Goal: Transaction & Acquisition: Purchase product/service

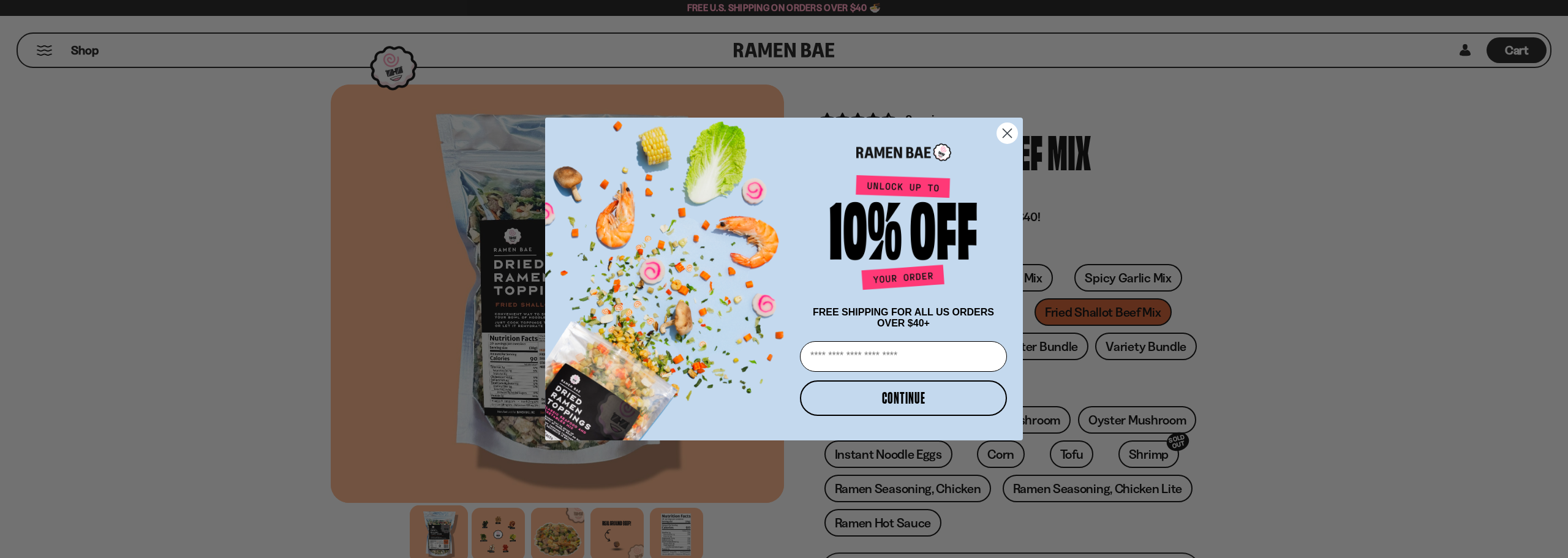
click at [1013, 134] on circle "Close dialog" at bounding box center [1007, 133] width 21 height 21
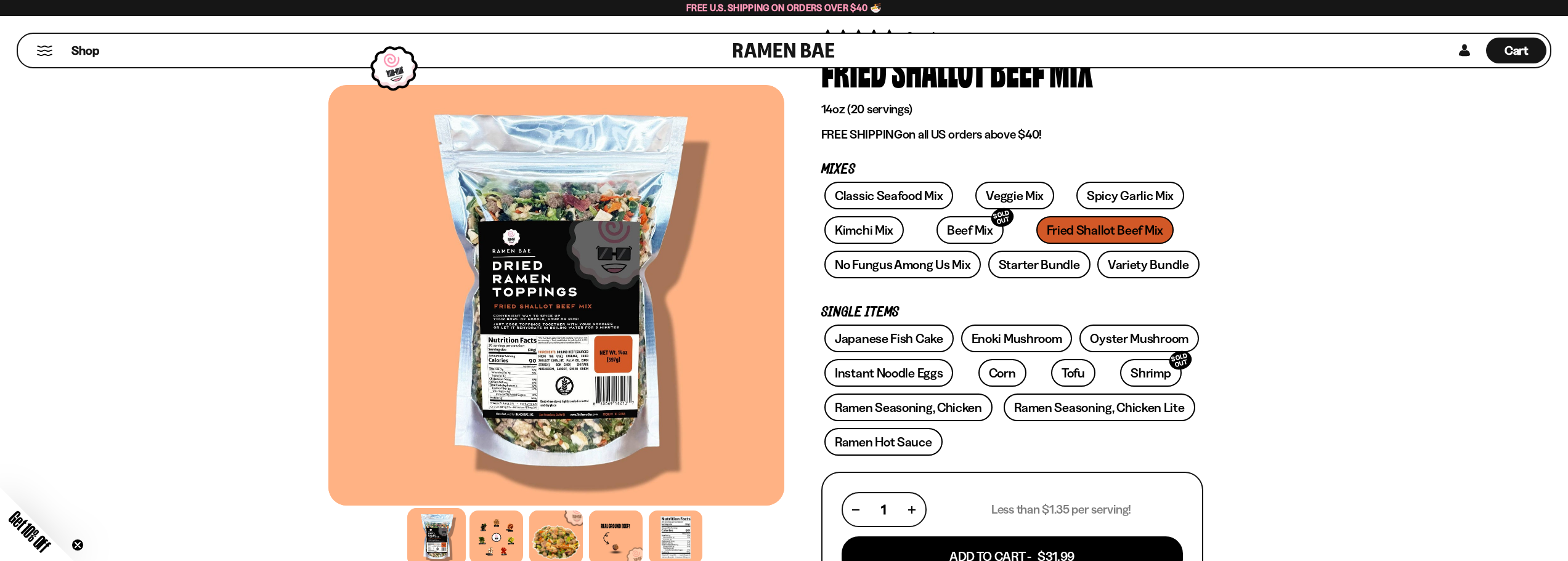
scroll to position [61, 0]
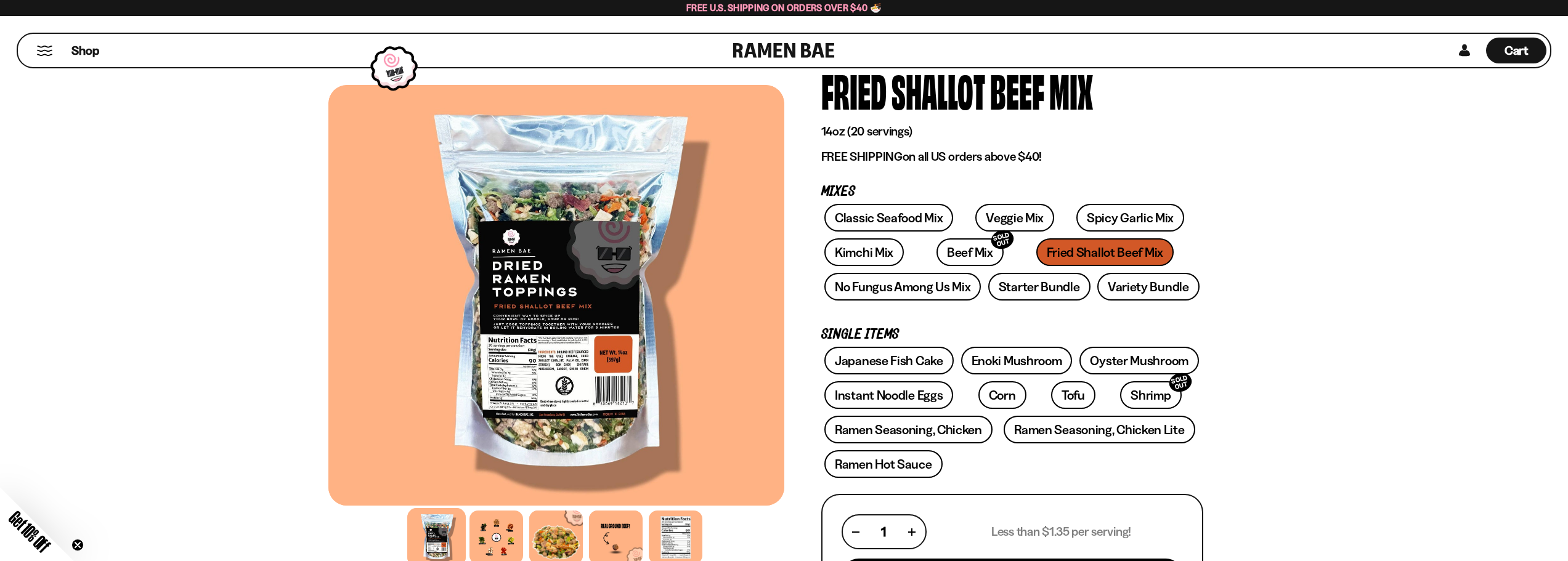
click at [1041, 256] on div "Classic Seafood Mix Veggie Mix Spicy Garlic Mix Kimchi Mix Beef Mix SOLD OUT" at bounding box center [1012, 255] width 382 height 103
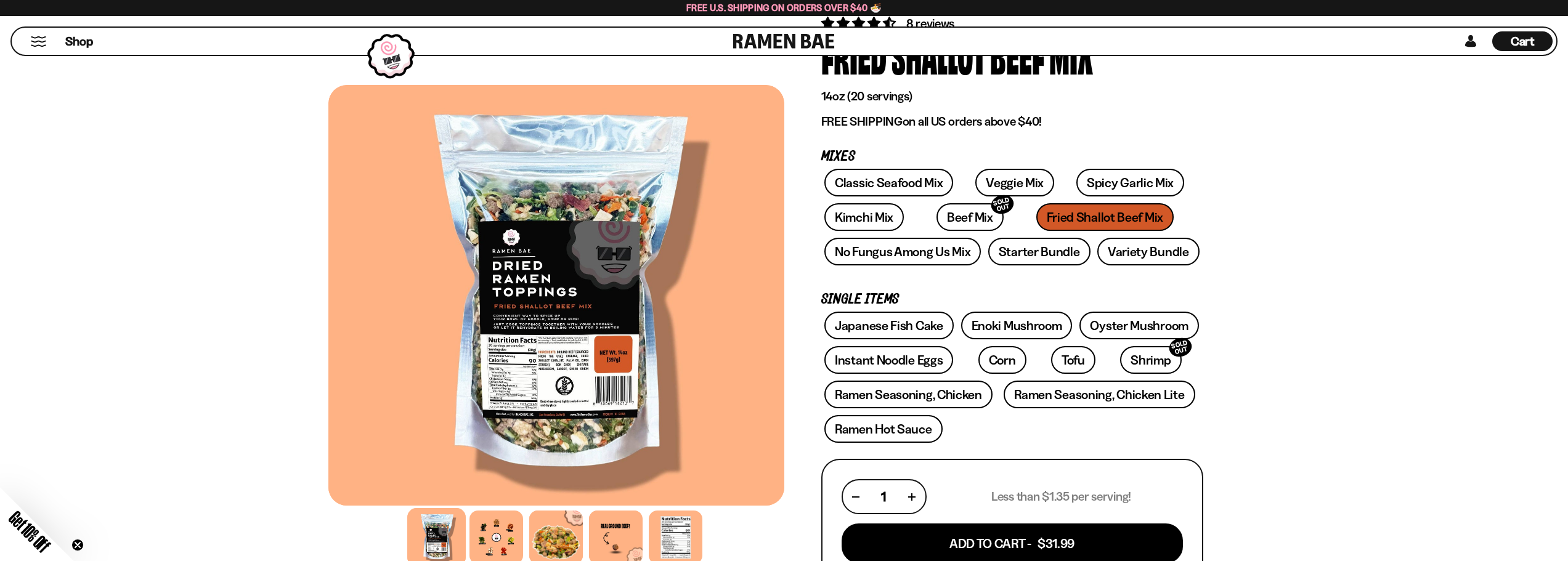
scroll to position [0, 0]
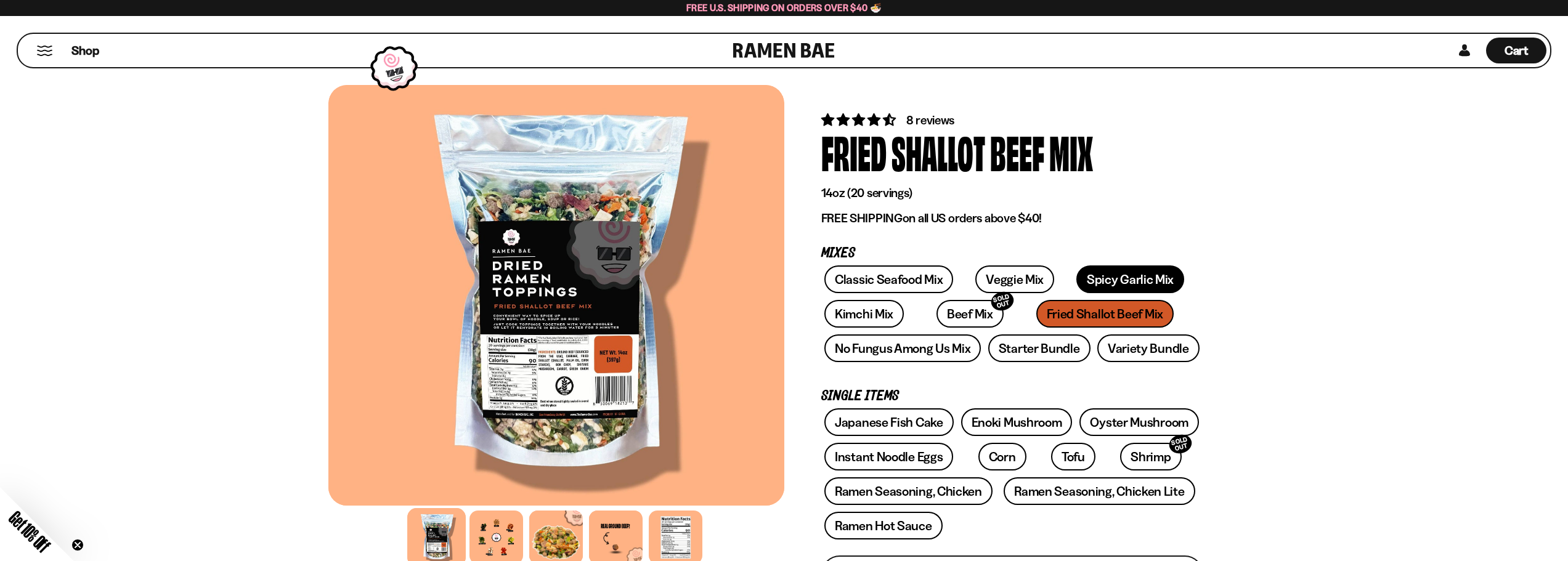
click at [1080, 282] on link "Spicy Garlic Mix" at bounding box center [1130, 279] width 108 height 28
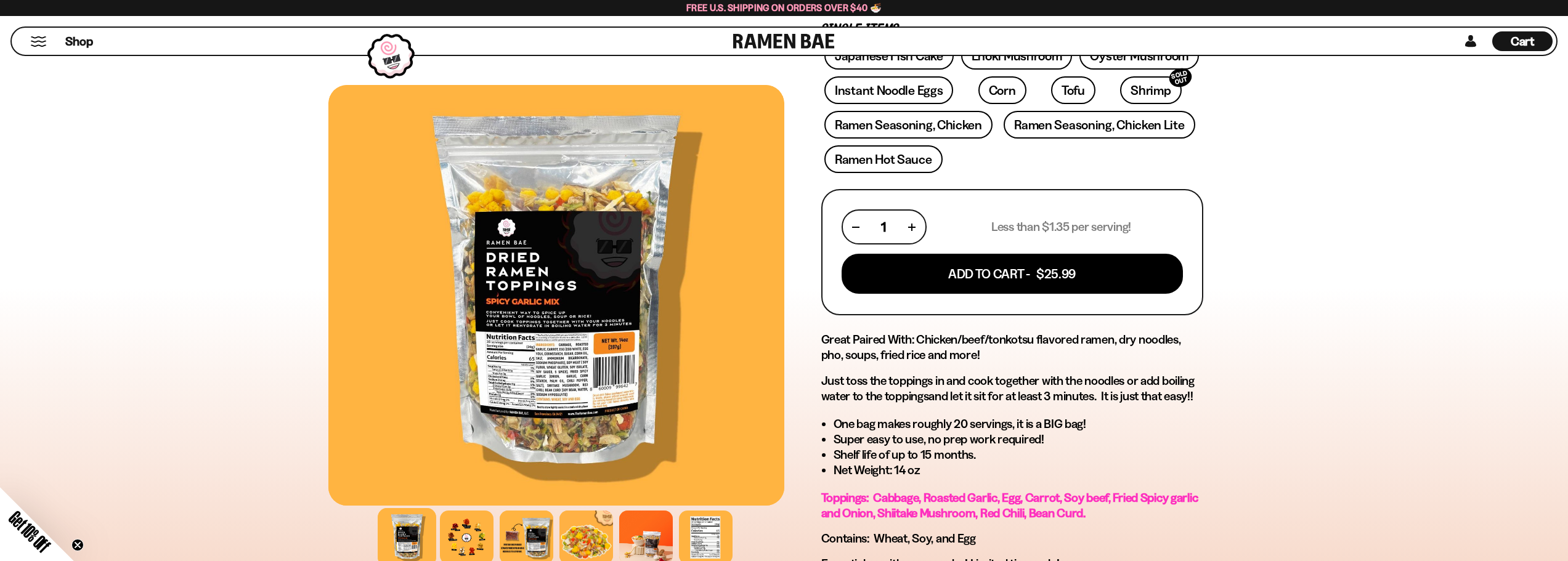
scroll to position [369, 0]
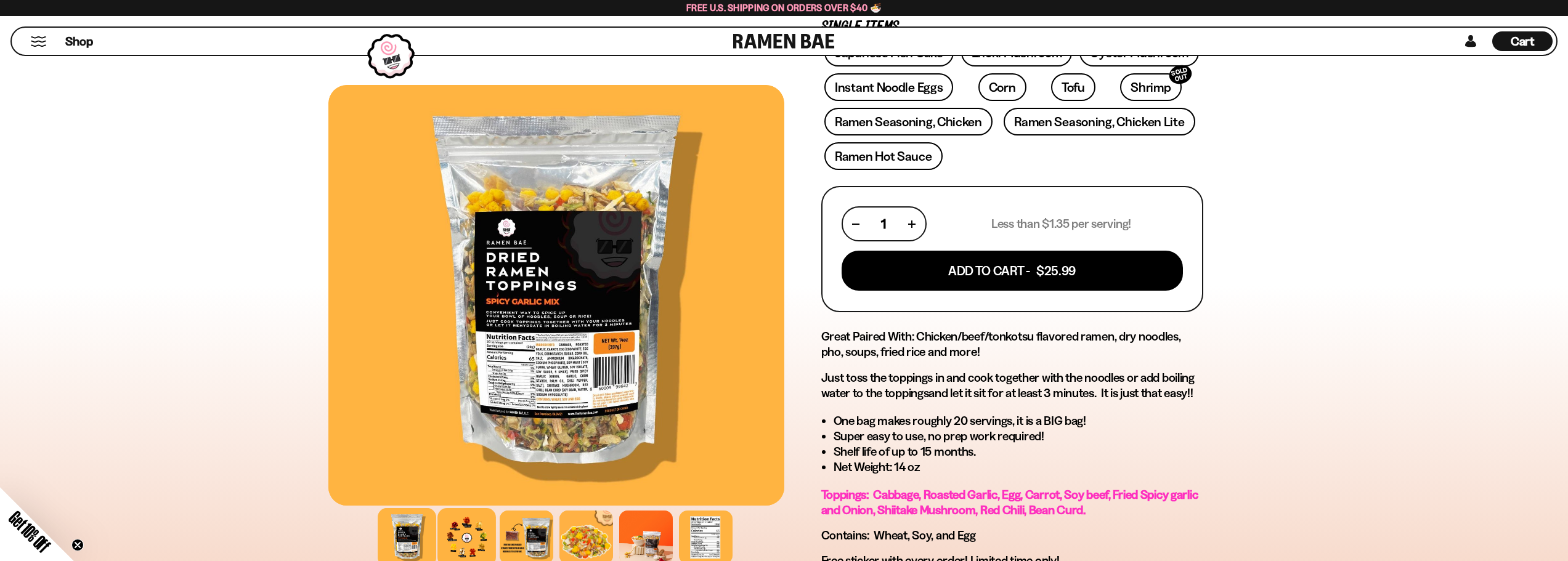
click at [477, 542] on div at bounding box center [466, 537] width 58 height 58
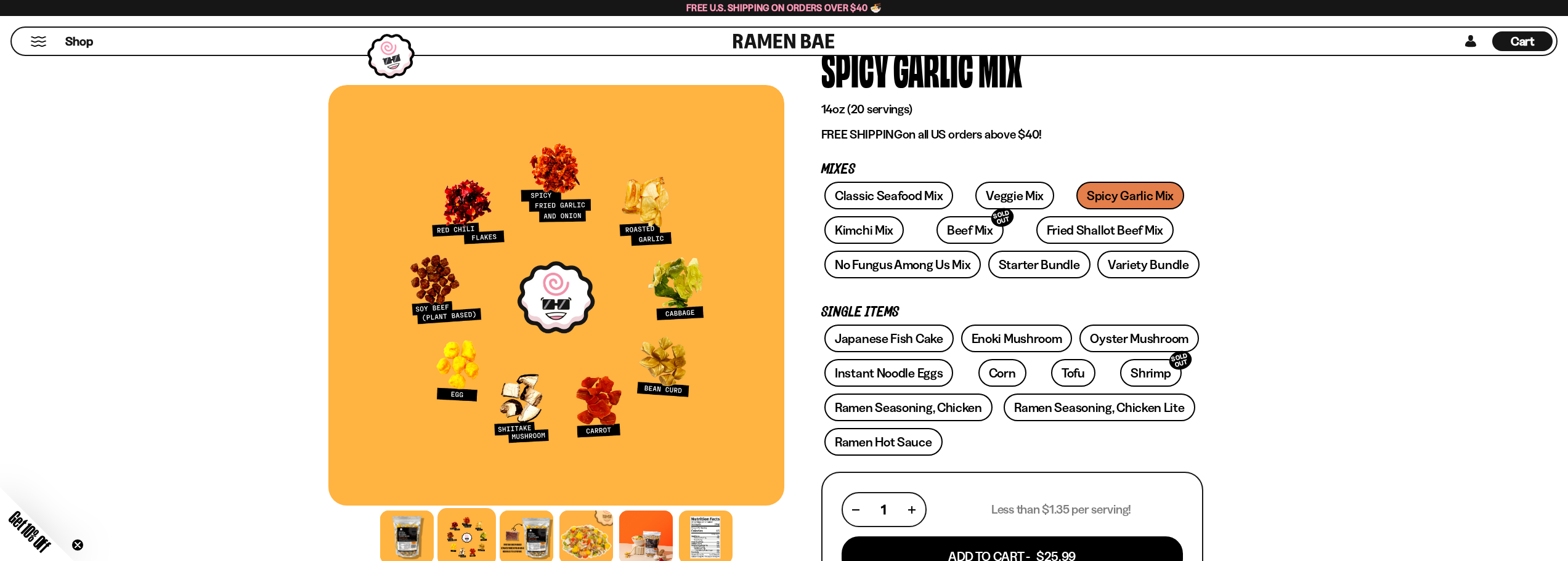
scroll to position [61, 0]
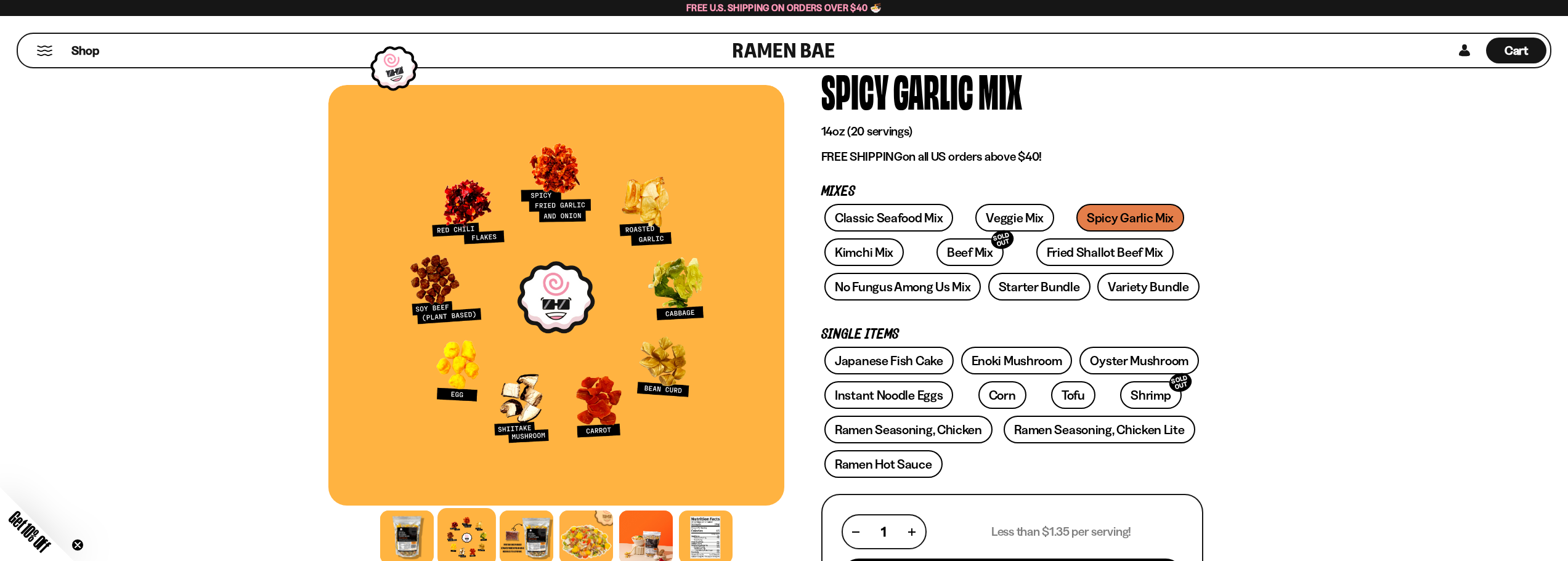
click at [1036, 255] on link "Fried Shallot Beef Mix" at bounding box center [1104, 252] width 137 height 28
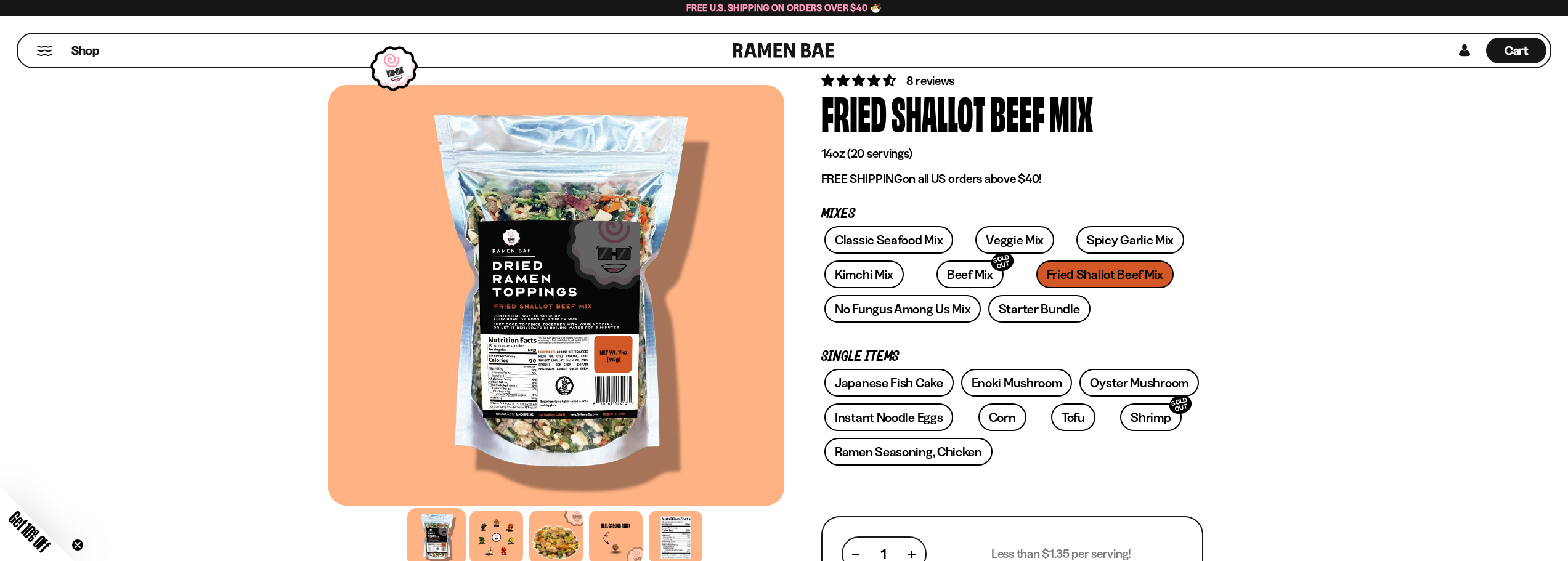
scroll to position [61, 0]
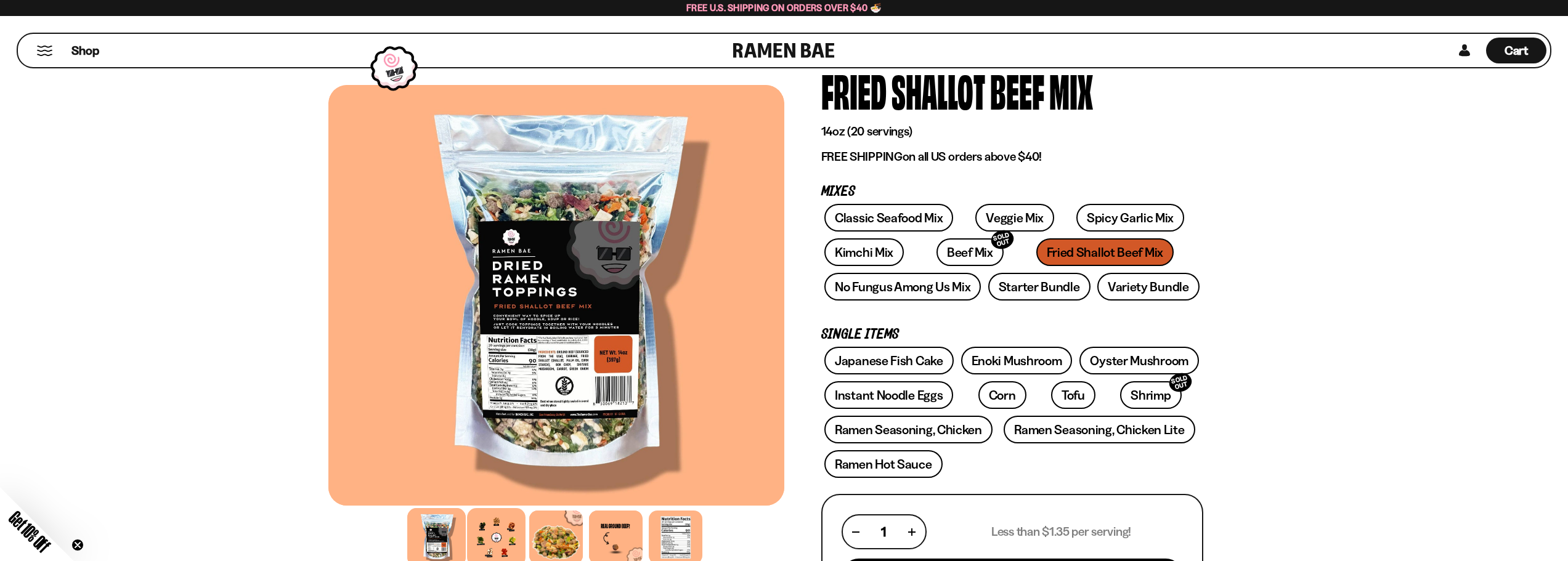
click at [503, 550] on div at bounding box center [496, 537] width 58 height 58
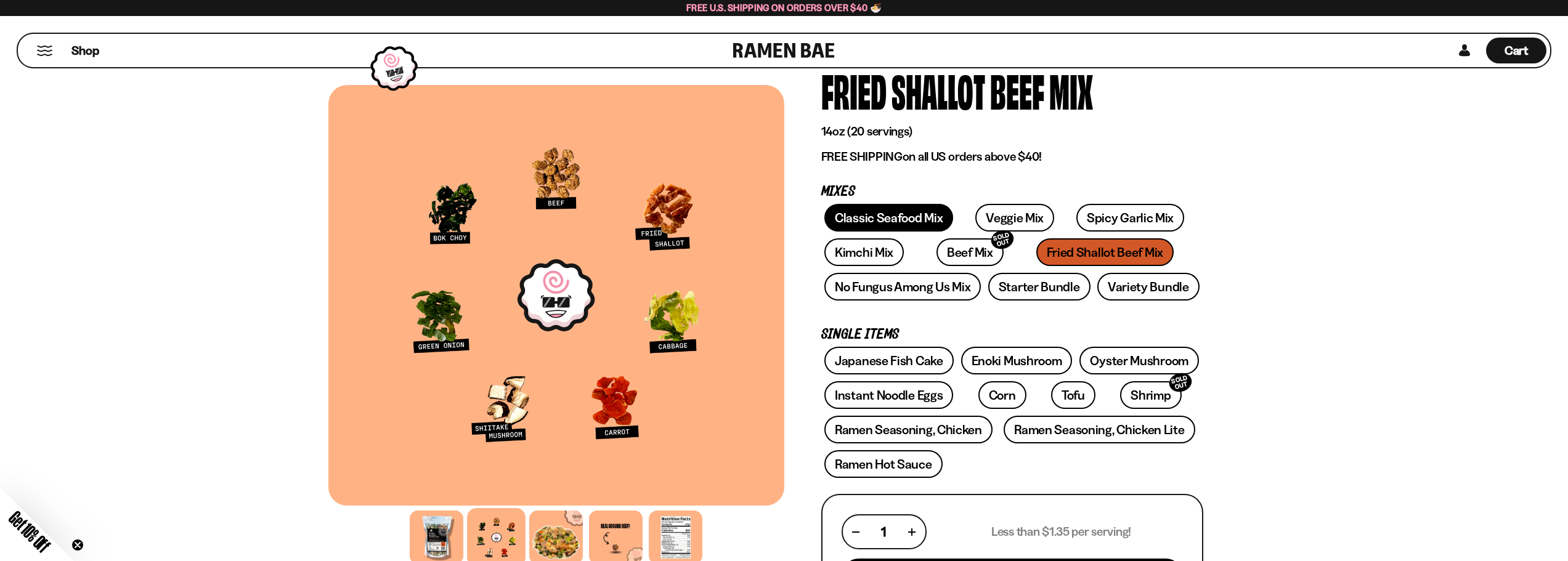
click at [895, 207] on link "Classic Seafood Mix" at bounding box center [889, 218] width 129 height 28
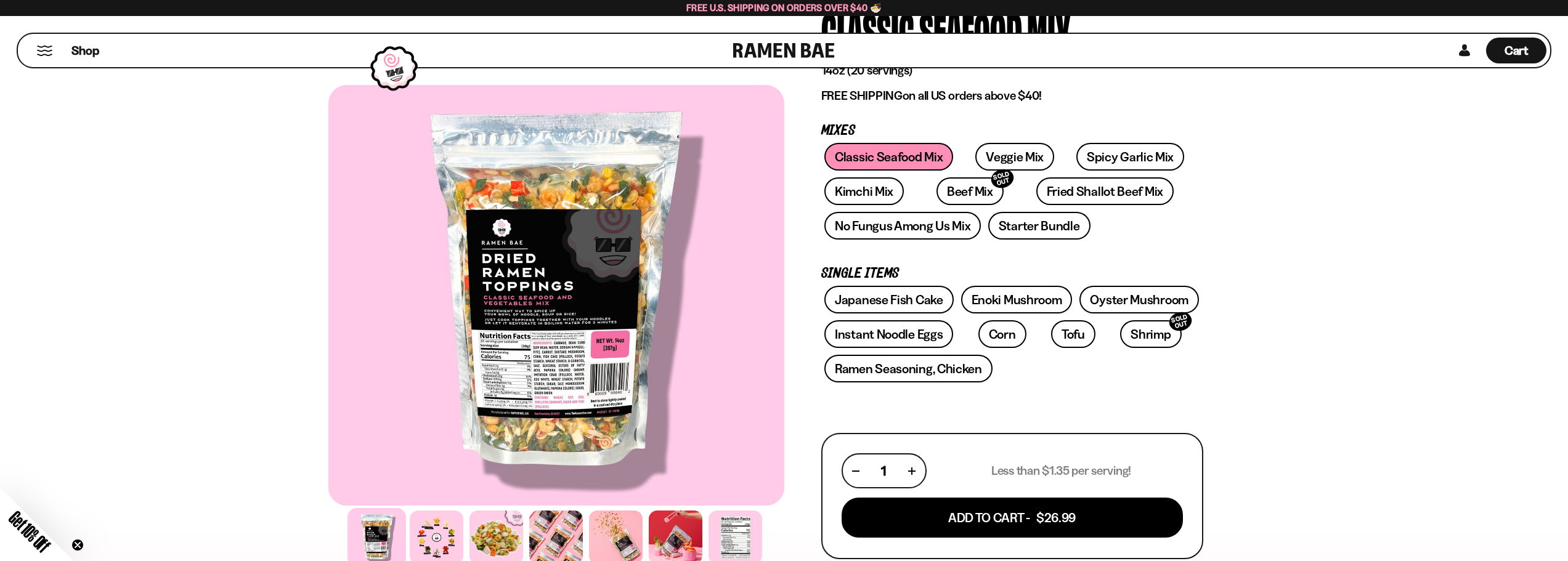
scroll to position [123, 0]
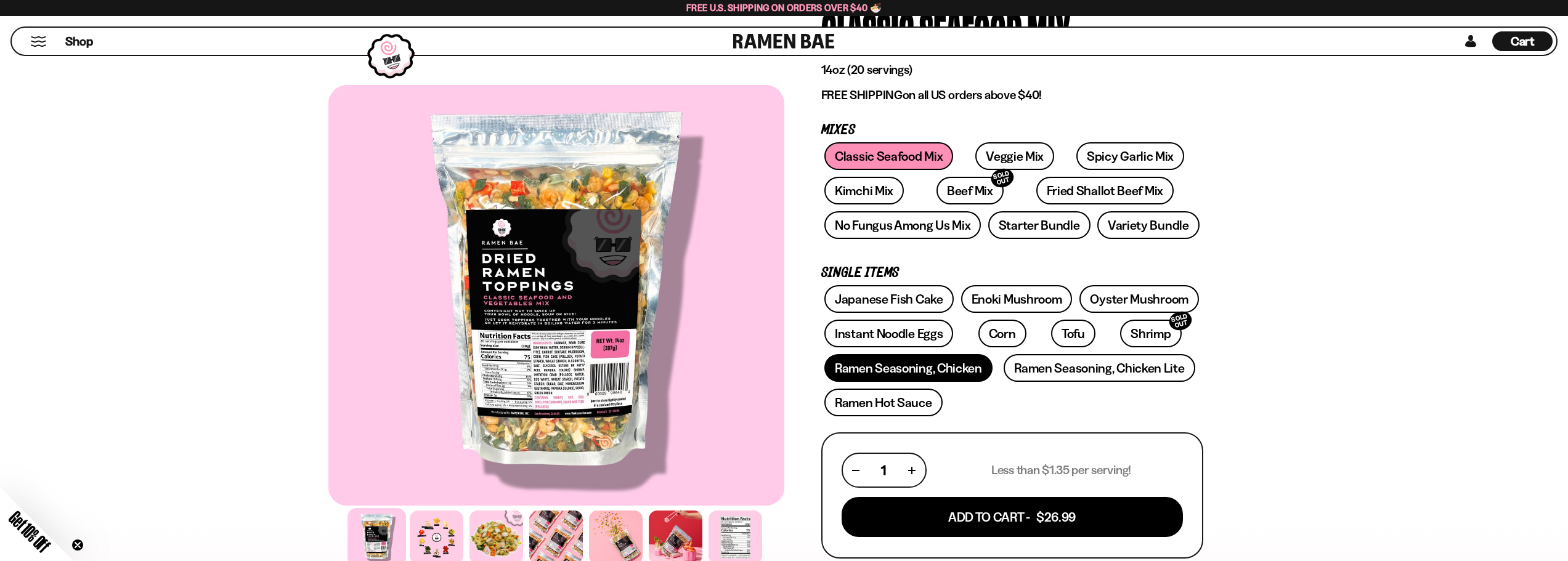
click at [945, 375] on link "Ramen Seasoning, Chicken" at bounding box center [908, 368] width 168 height 28
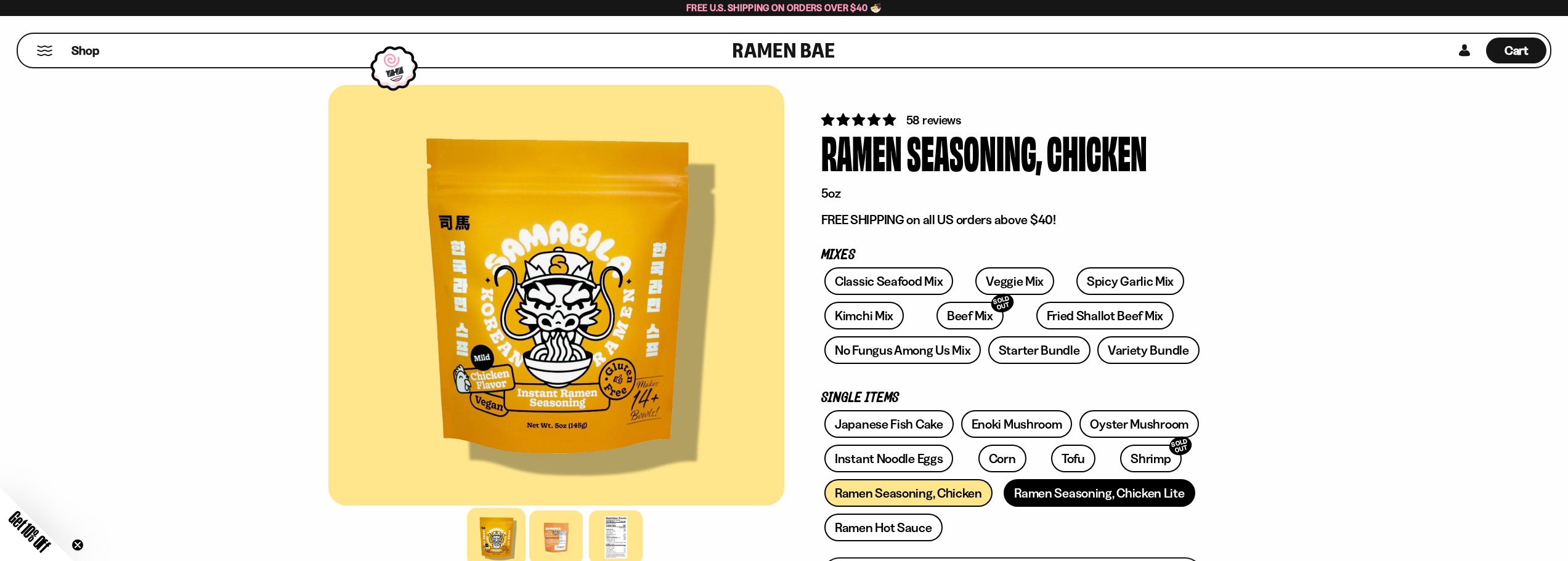
click at [1086, 495] on link "Ramen Seasoning, Chicken Lite" at bounding box center [1099, 493] width 191 height 28
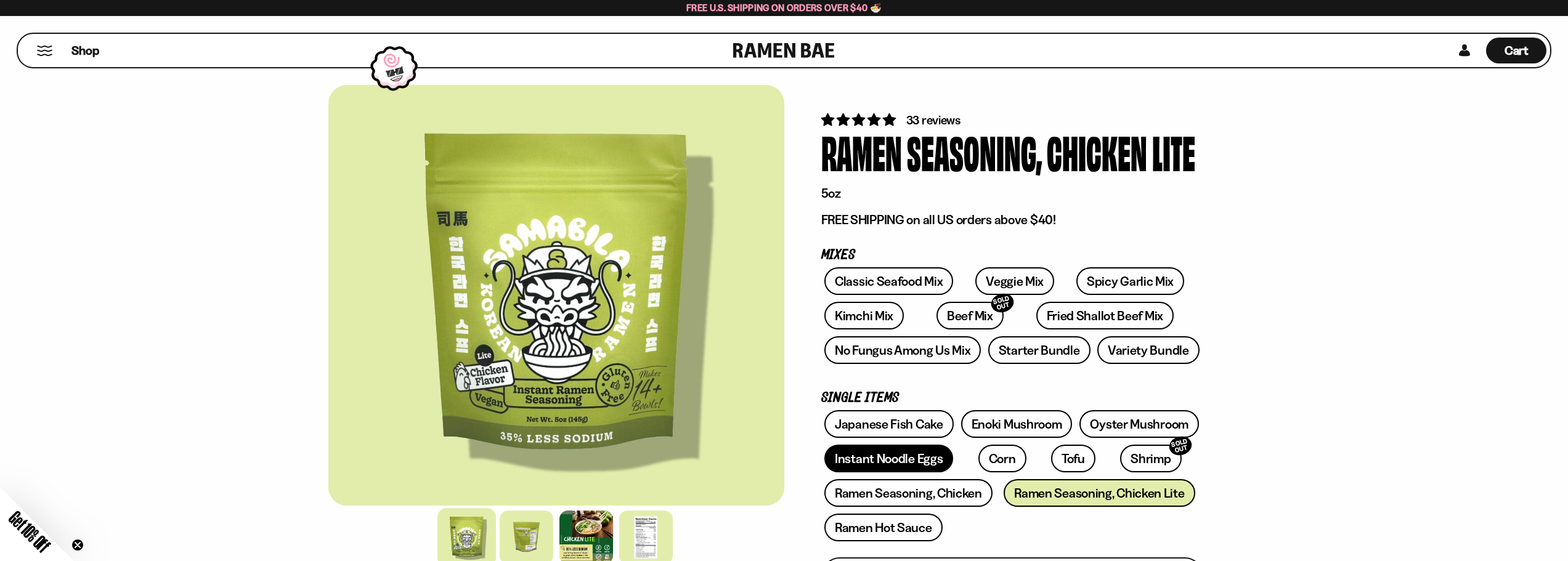
click at [911, 456] on link "Instant Noodle Eggs" at bounding box center [889, 458] width 129 height 28
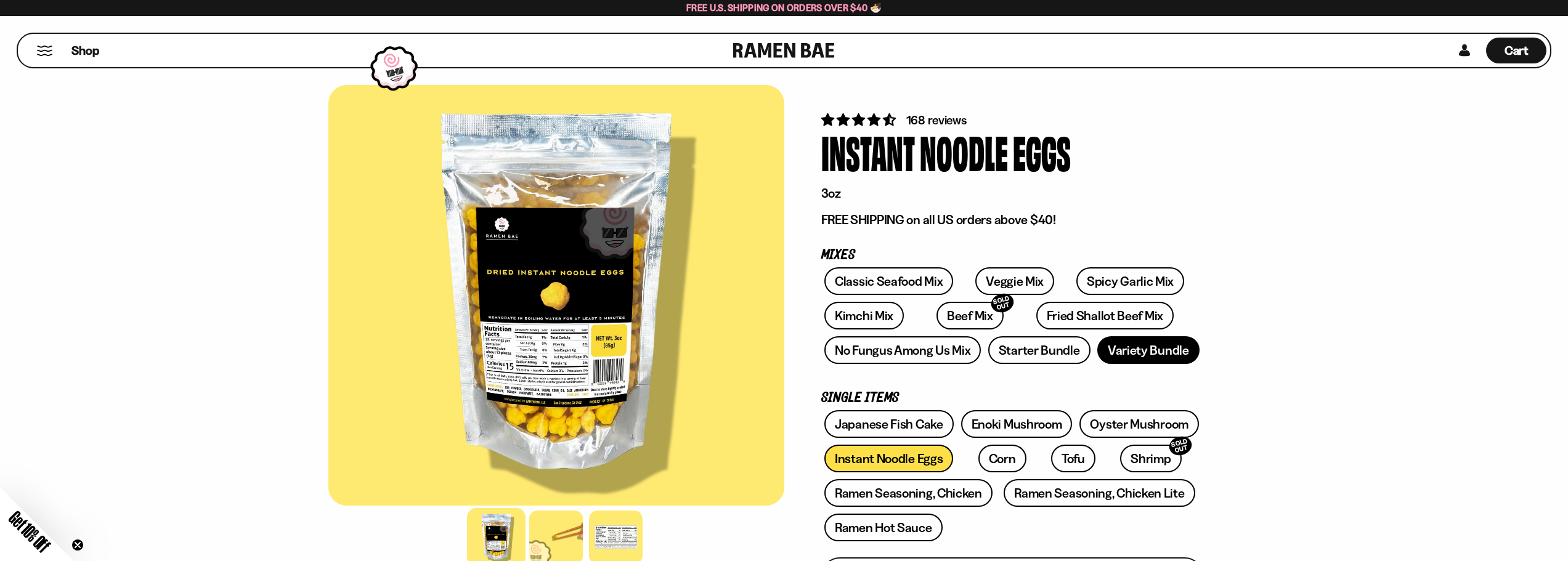
click at [1134, 359] on link "Variety Bundle" at bounding box center [1148, 350] width 102 height 28
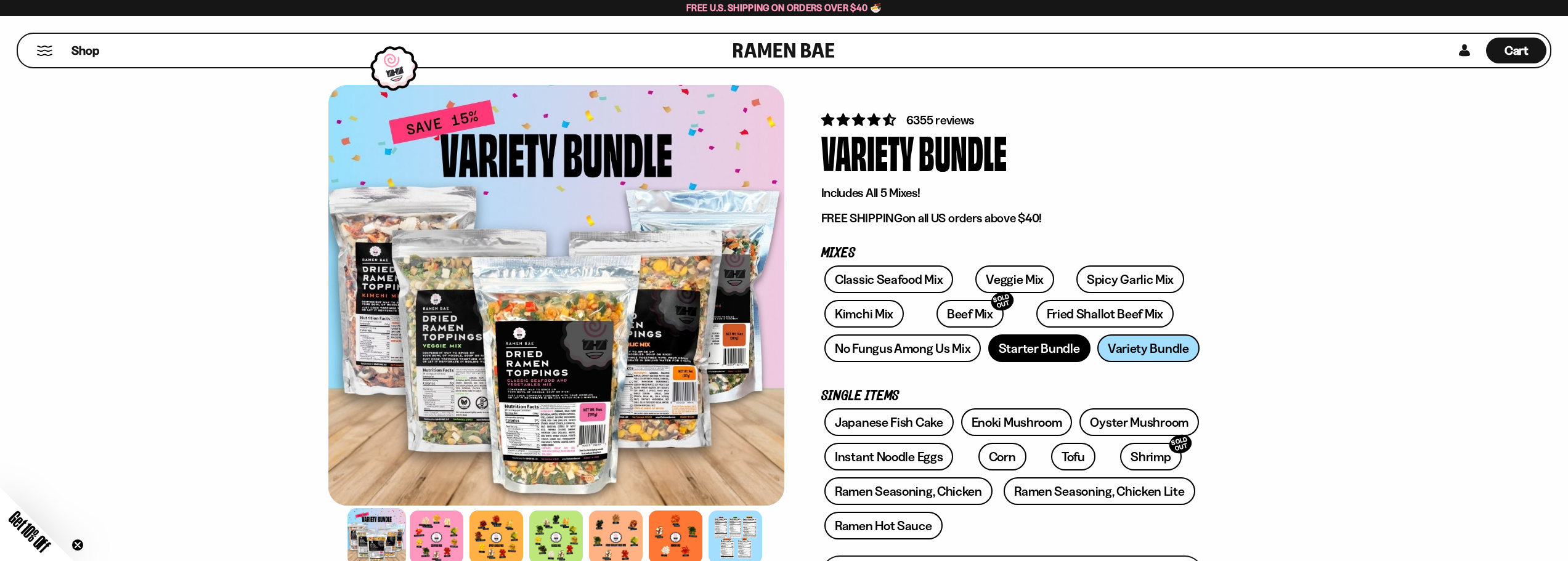
click at [1033, 357] on link "Starter Bundle" at bounding box center [1039, 348] width 102 height 28
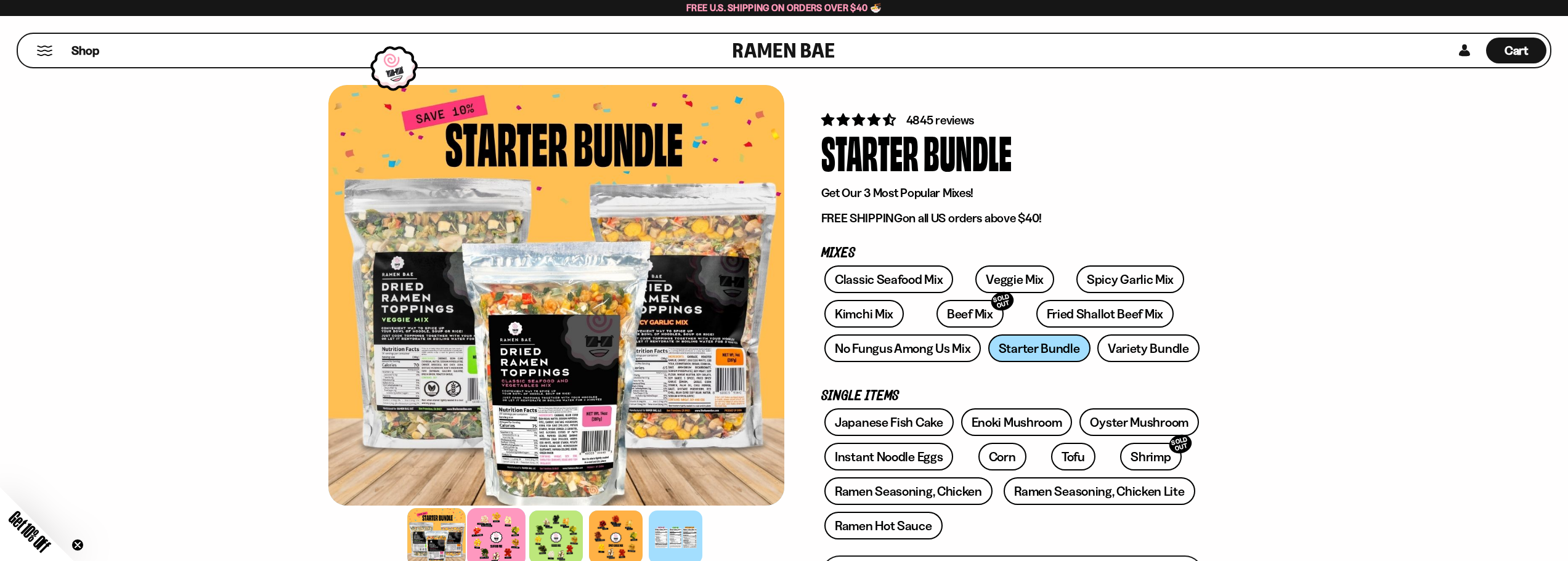
click at [485, 529] on div at bounding box center [496, 537] width 58 height 58
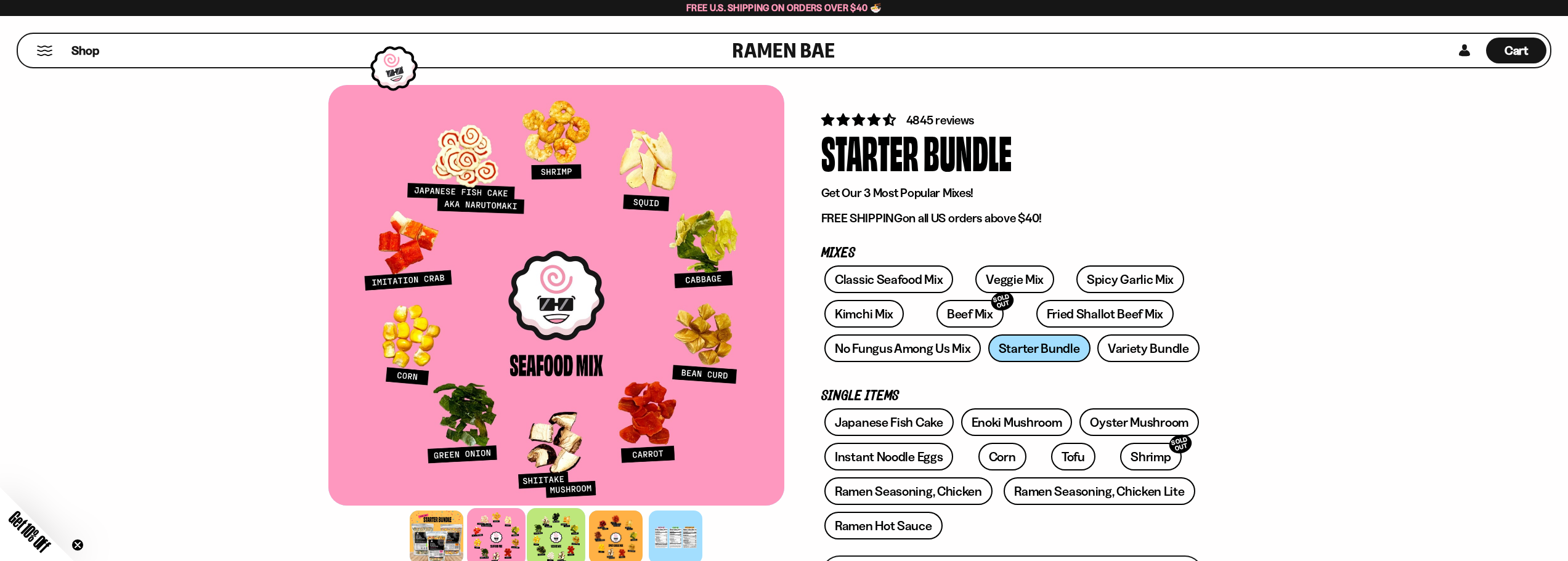
click at [559, 539] on div at bounding box center [556, 537] width 58 height 58
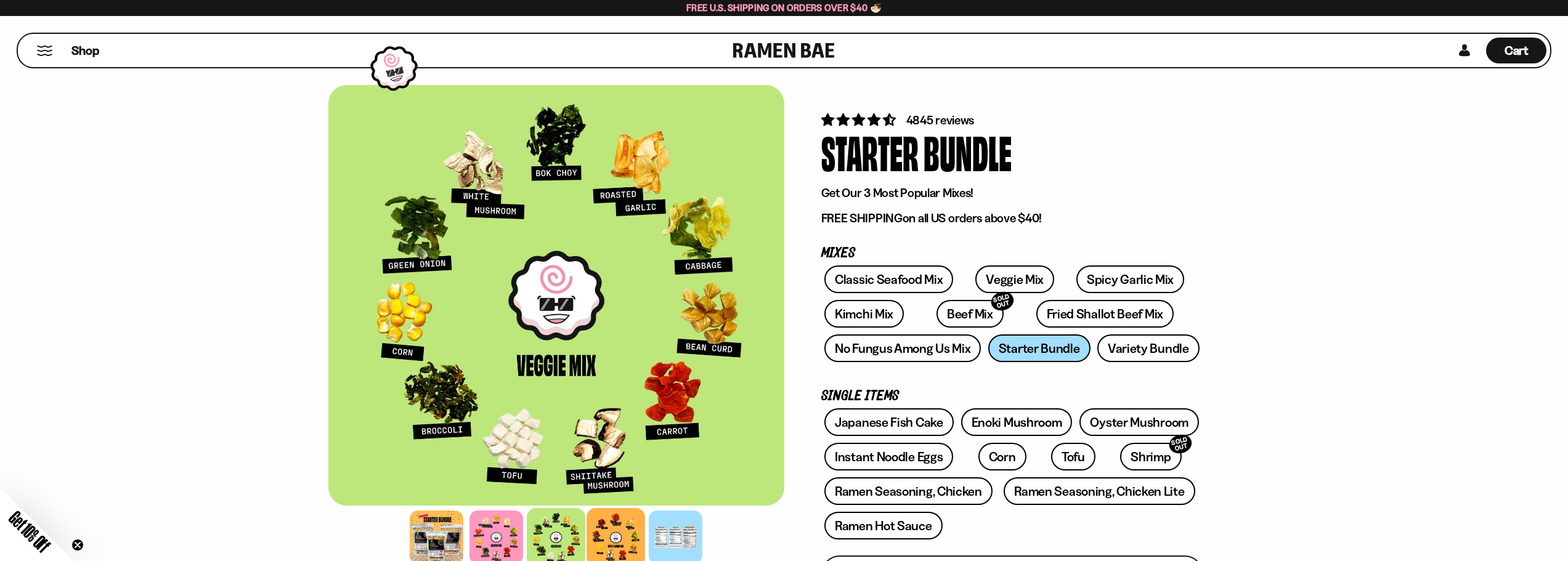
click at [619, 532] on div at bounding box center [616, 537] width 58 height 58
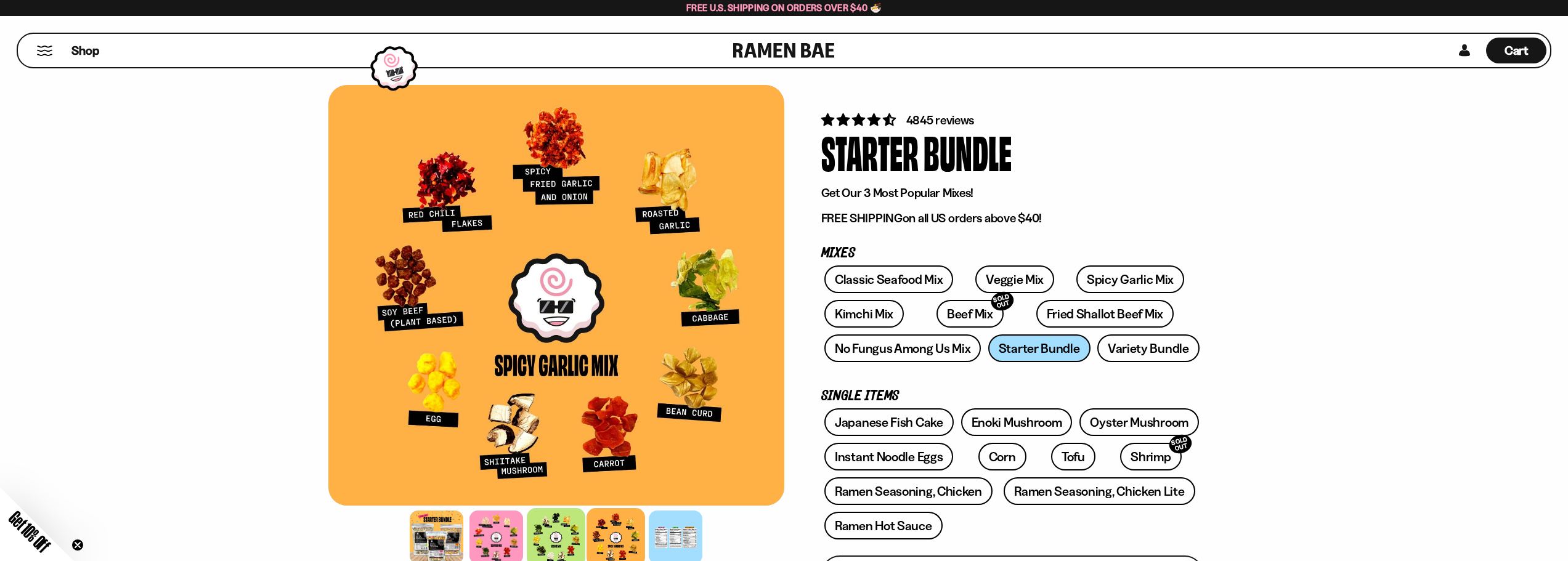
click at [550, 527] on div at bounding box center [556, 537] width 58 height 58
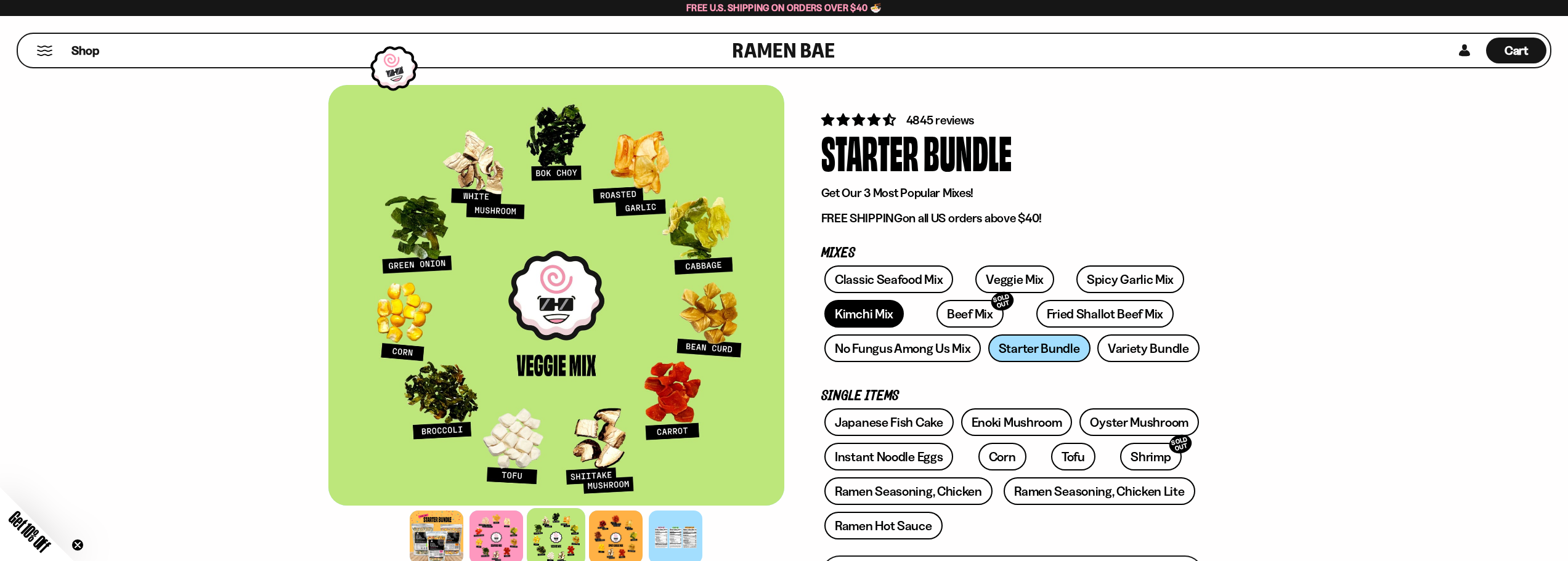
click at [876, 313] on link "Kimchi Mix" at bounding box center [864, 313] width 80 height 28
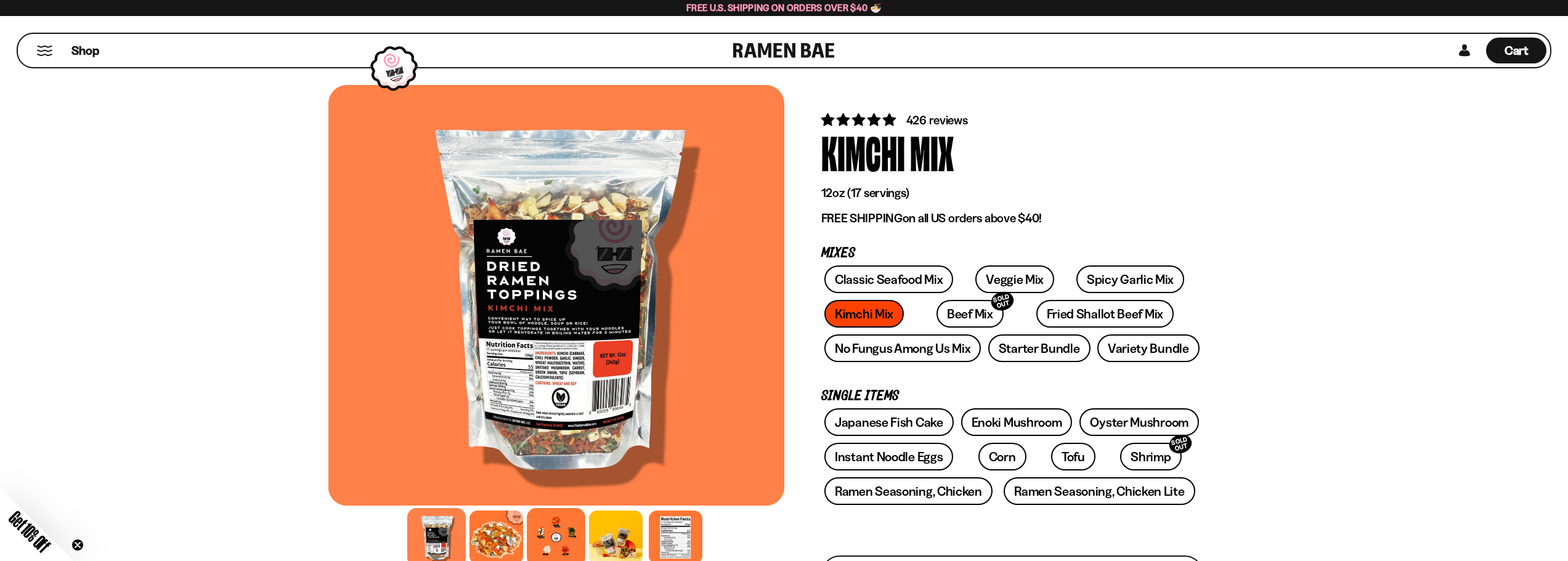
click at [548, 535] on div at bounding box center [556, 537] width 58 height 58
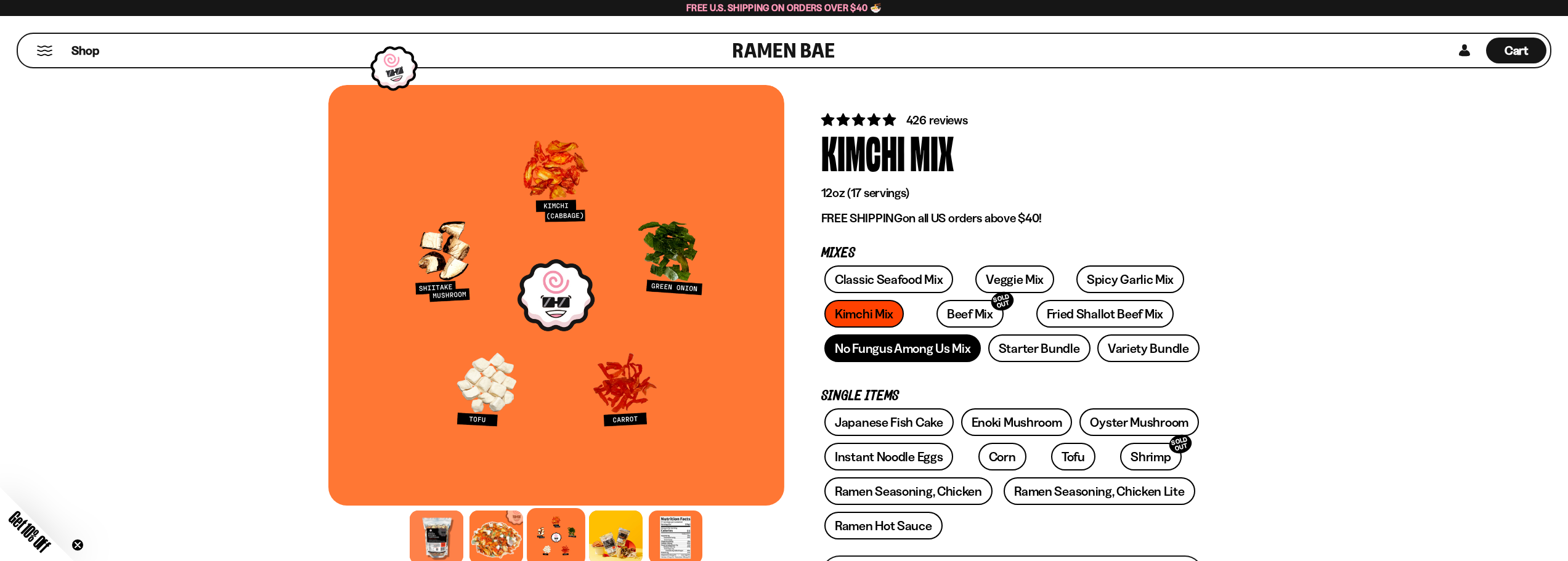
click at [943, 346] on link "No Fungus Among Us Mix" at bounding box center [902, 348] width 156 height 28
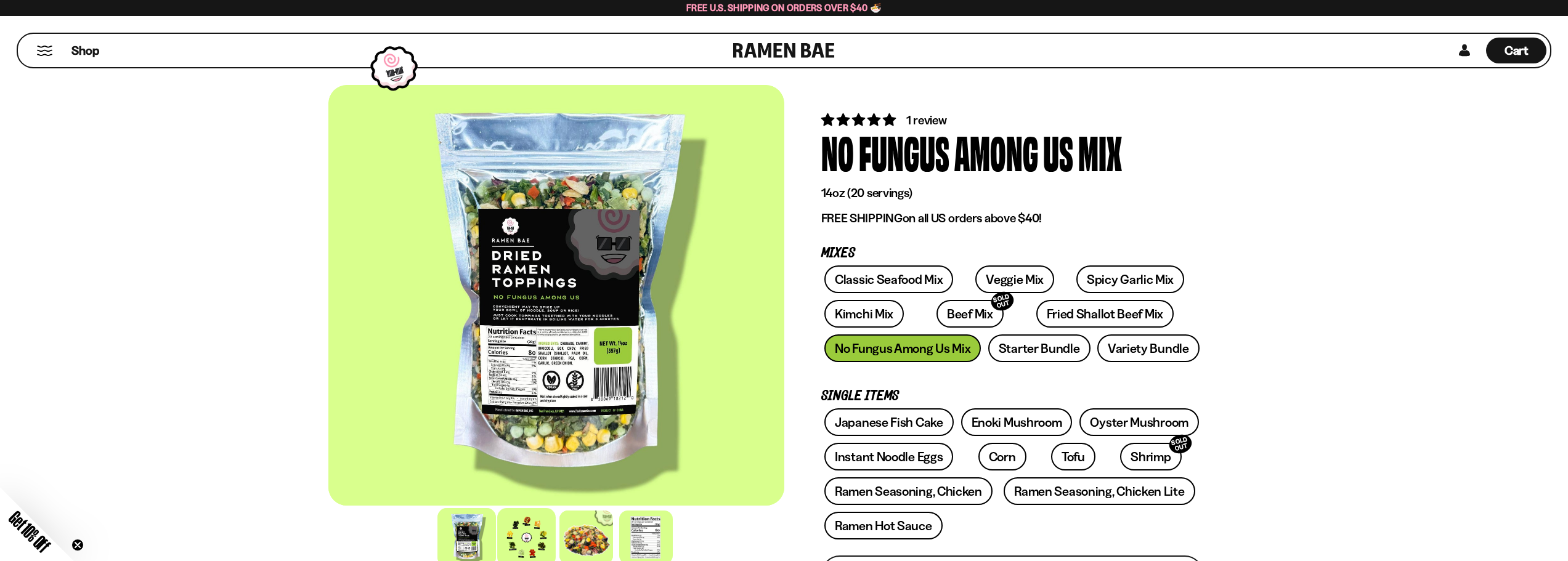
click at [500, 547] on div at bounding box center [526, 537] width 58 height 58
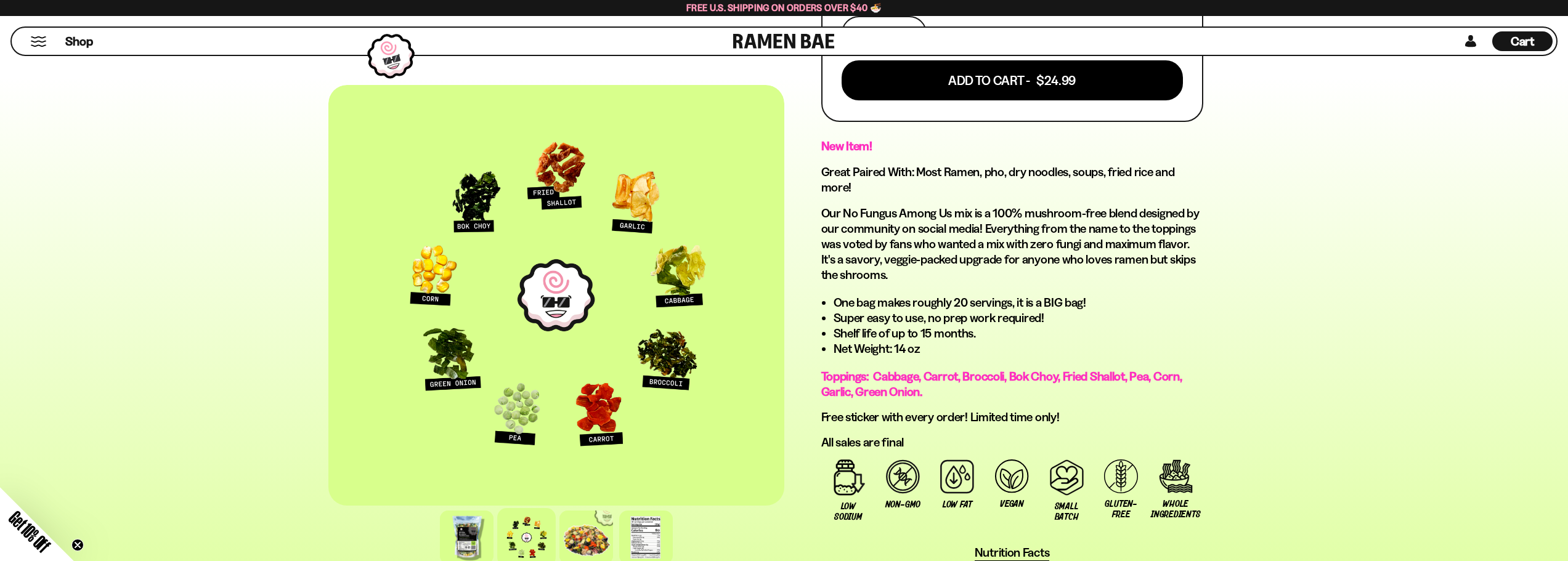
scroll to position [559, 0]
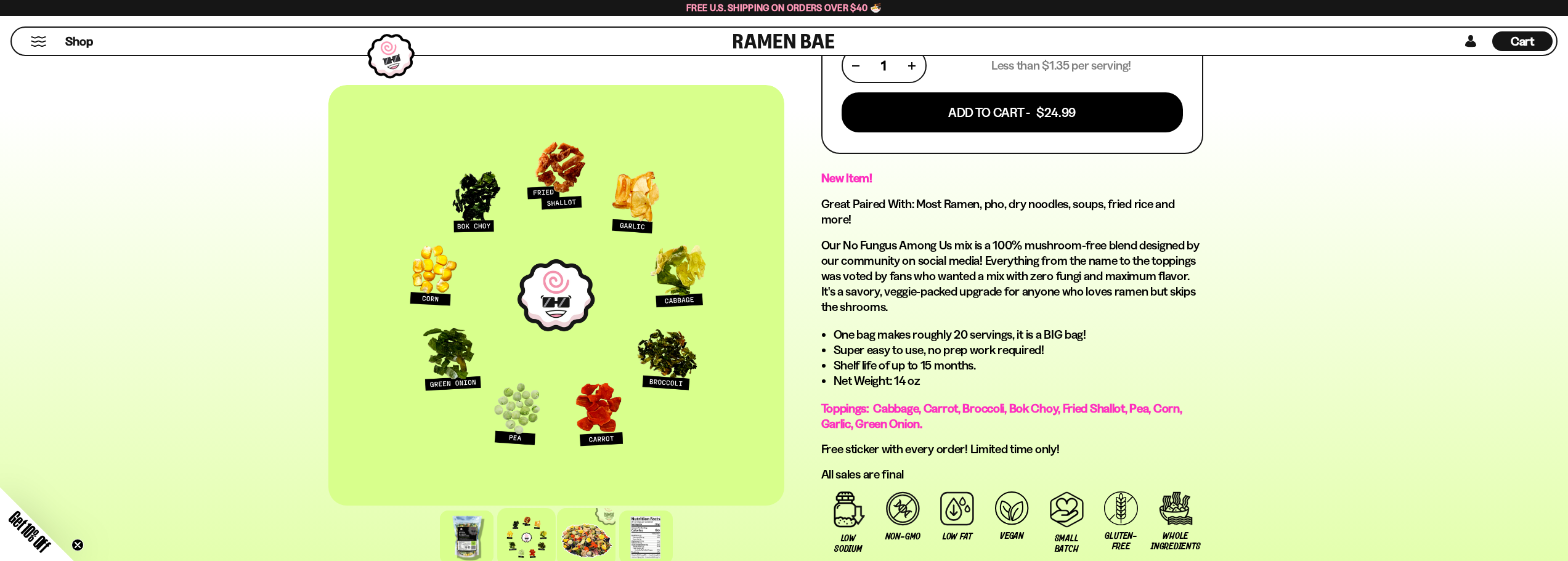
click at [578, 541] on div at bounding box center [586, 537] width 58 height 58
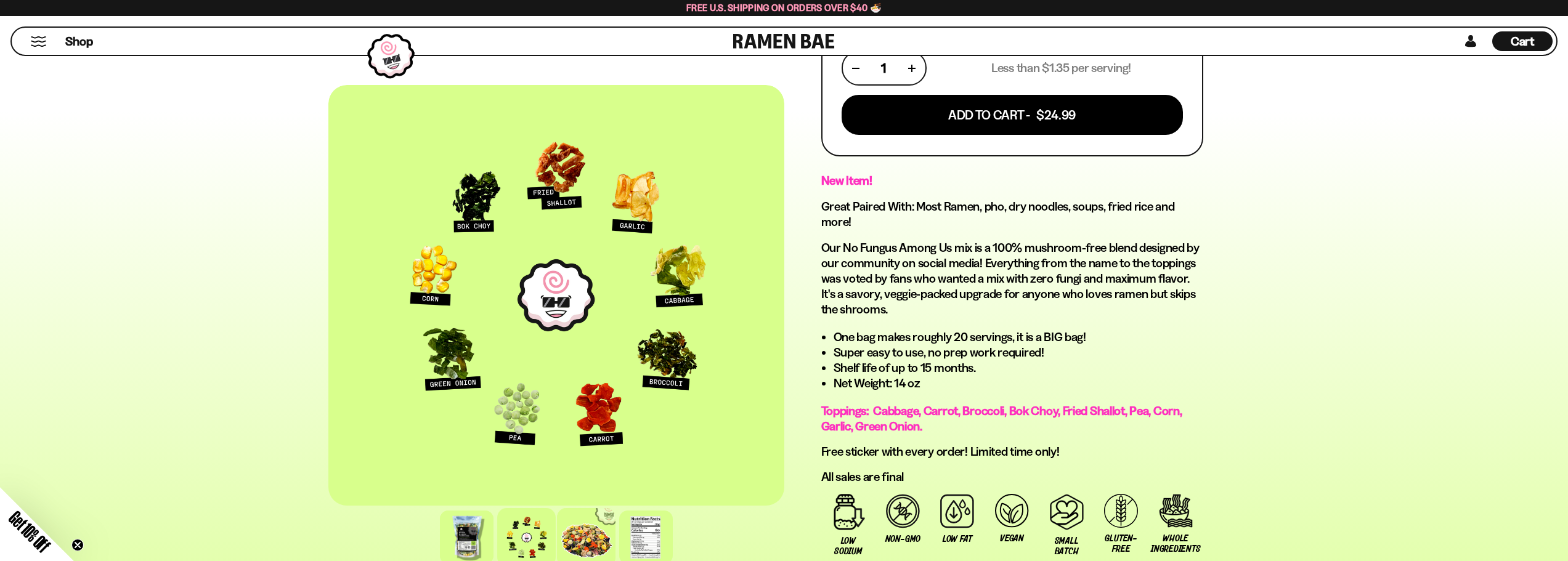
scroll to position [497, 0]
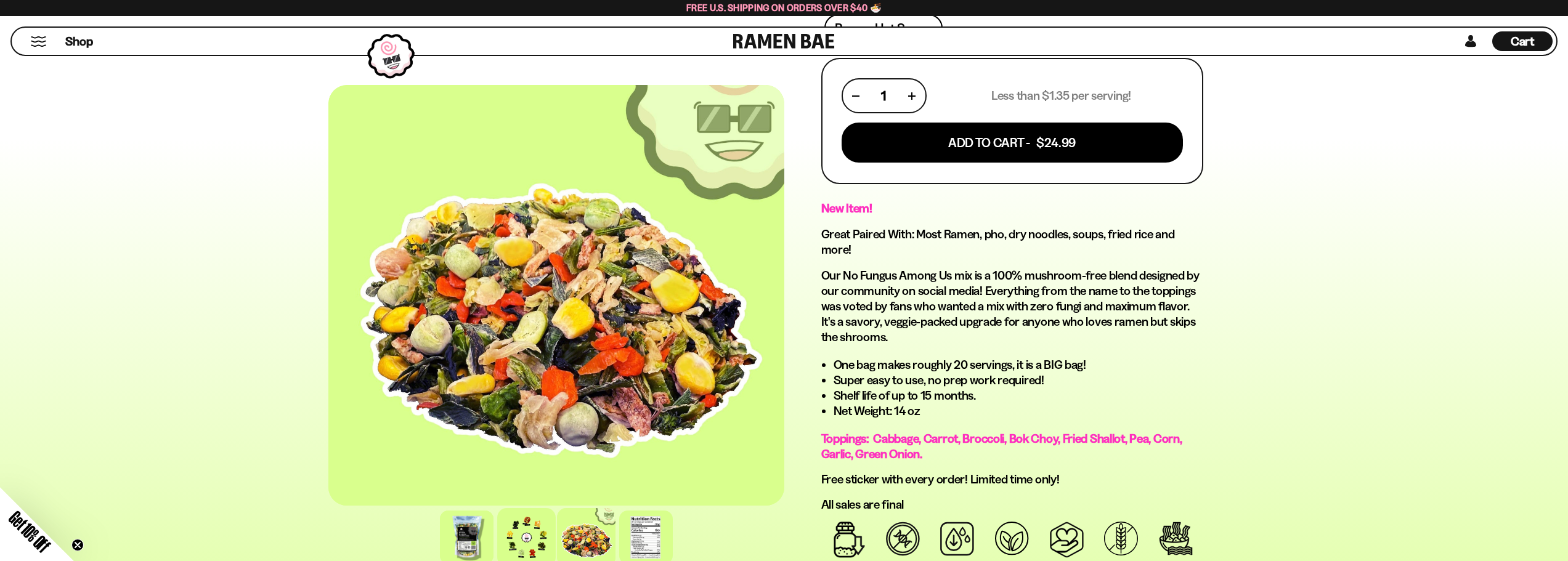
click at [534, 537] on div at bounding box center [526, 537] width 58 height 58
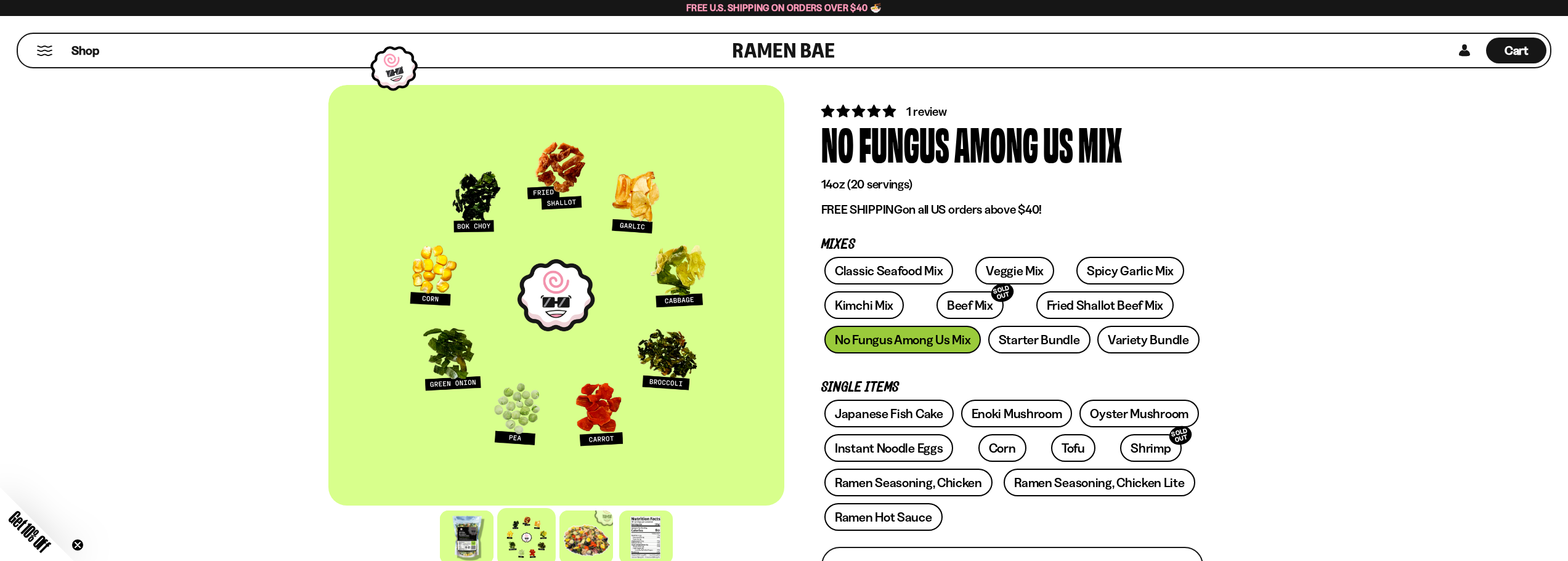
scroll to position [0, 0]
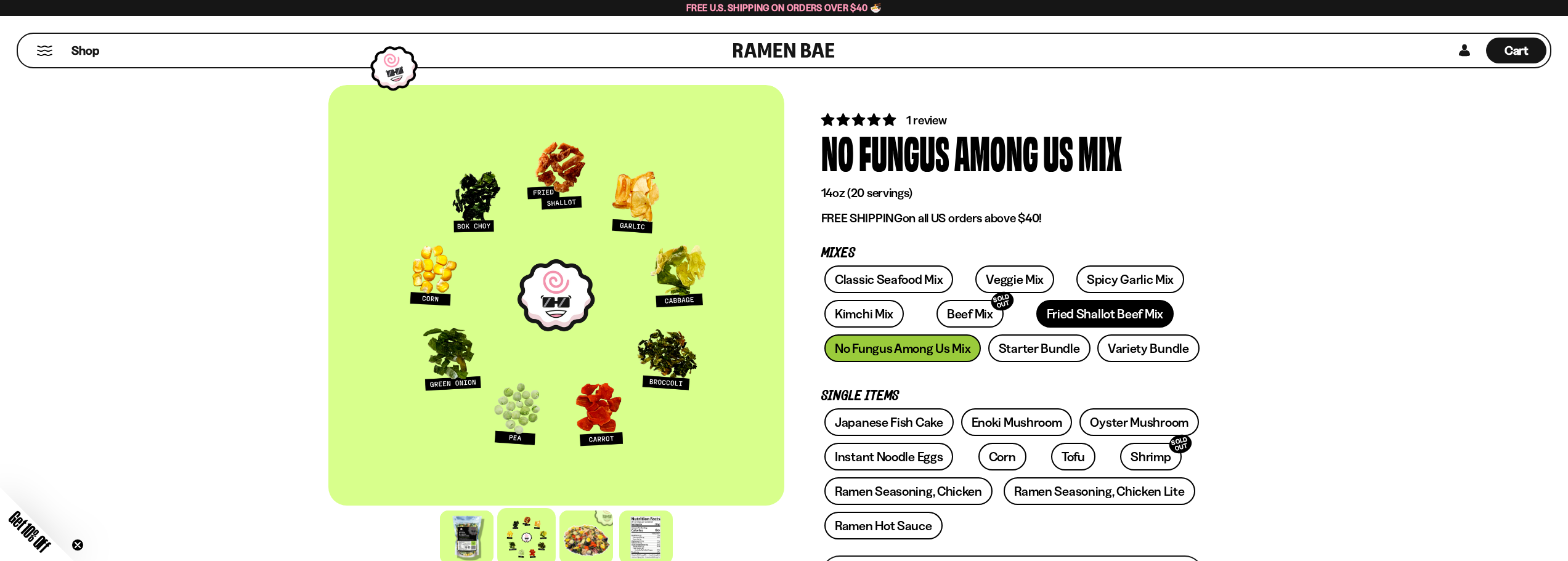
click at [1045, 313] on link "Fried Shallot Beef Mix" at bounding box center [1104, 313] width 137 height 28
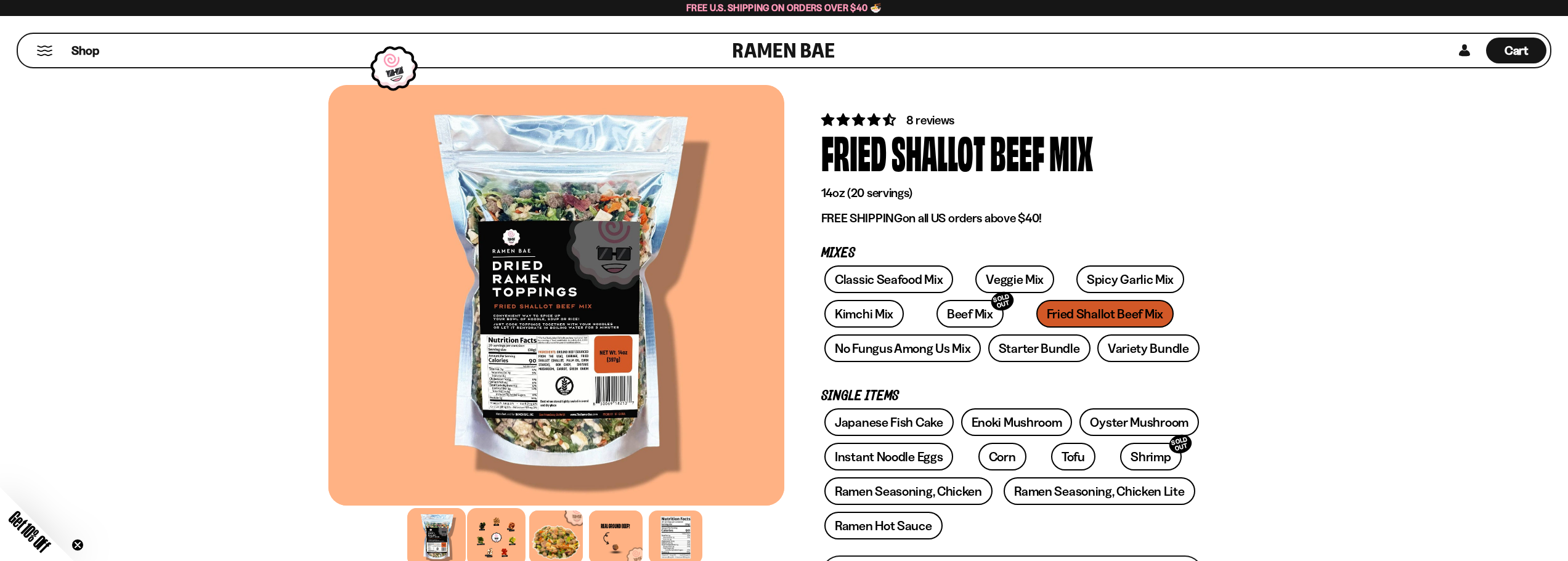
click at [502, 547] on div at bounding box center [496, 537] width 58 height 58
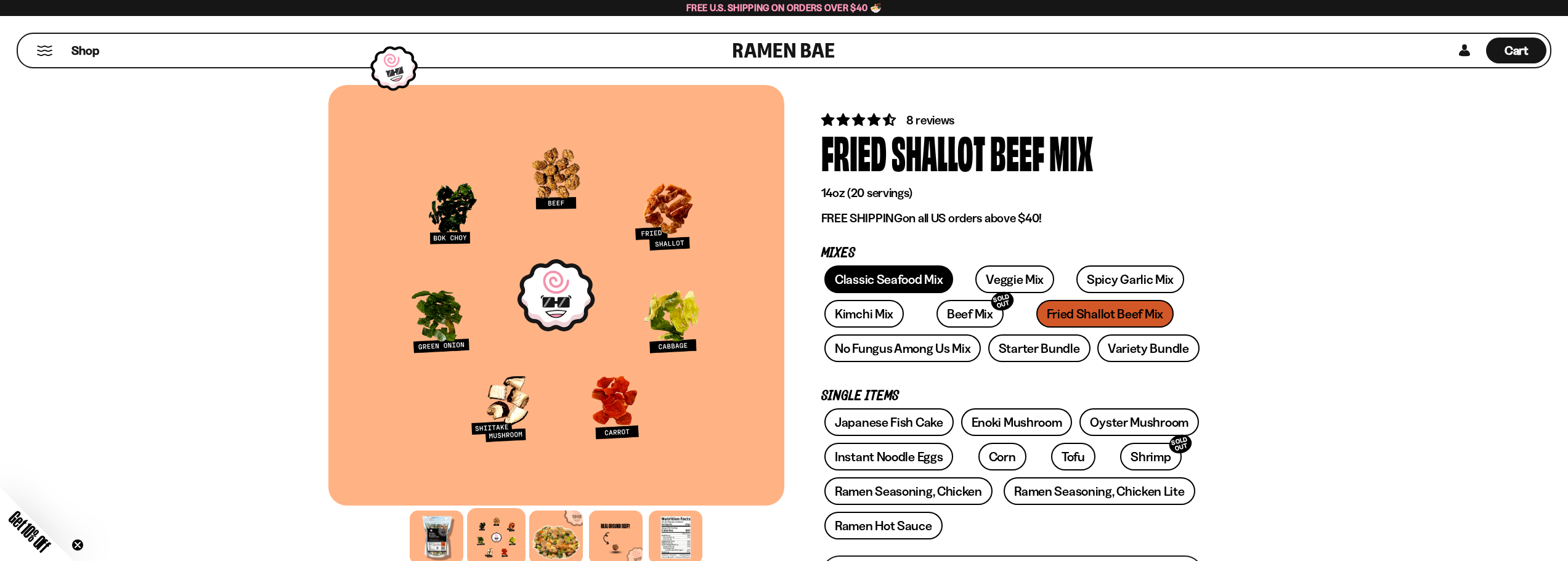
click at [861, 274] on link "Classic Seafood Mix" at bounding box center [889, 279] width 129 height 28
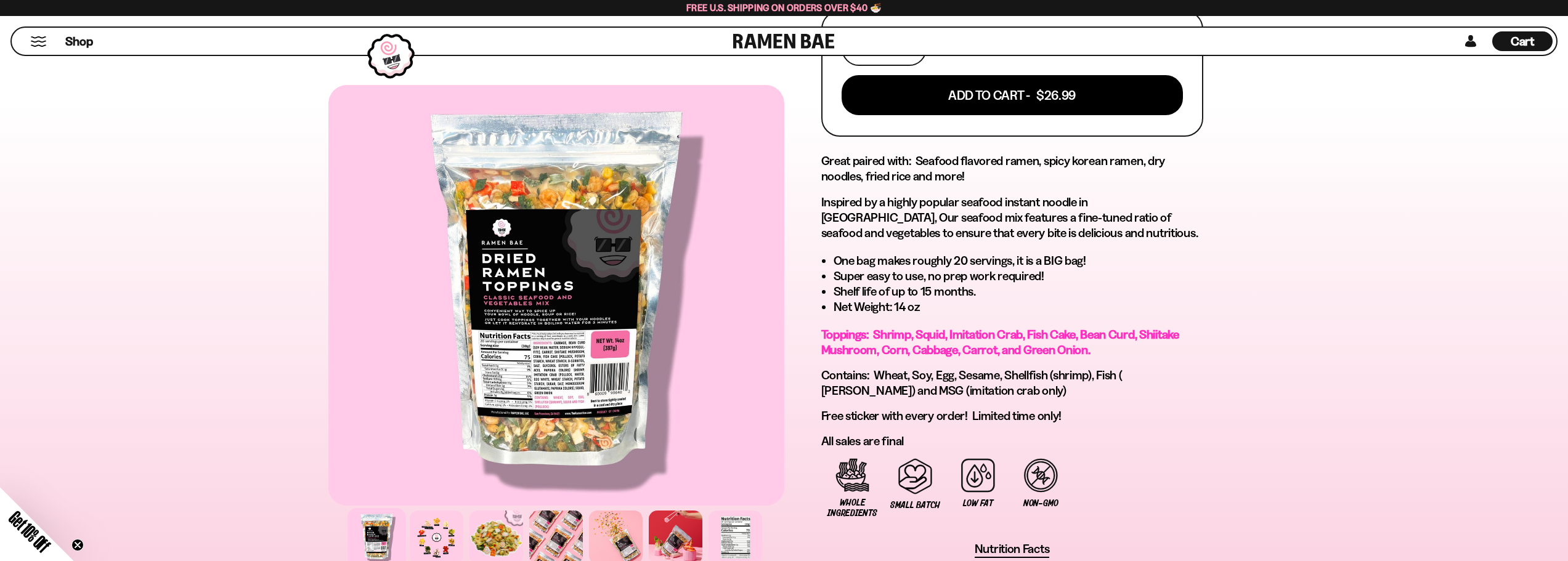
scroll to position [615, 0]
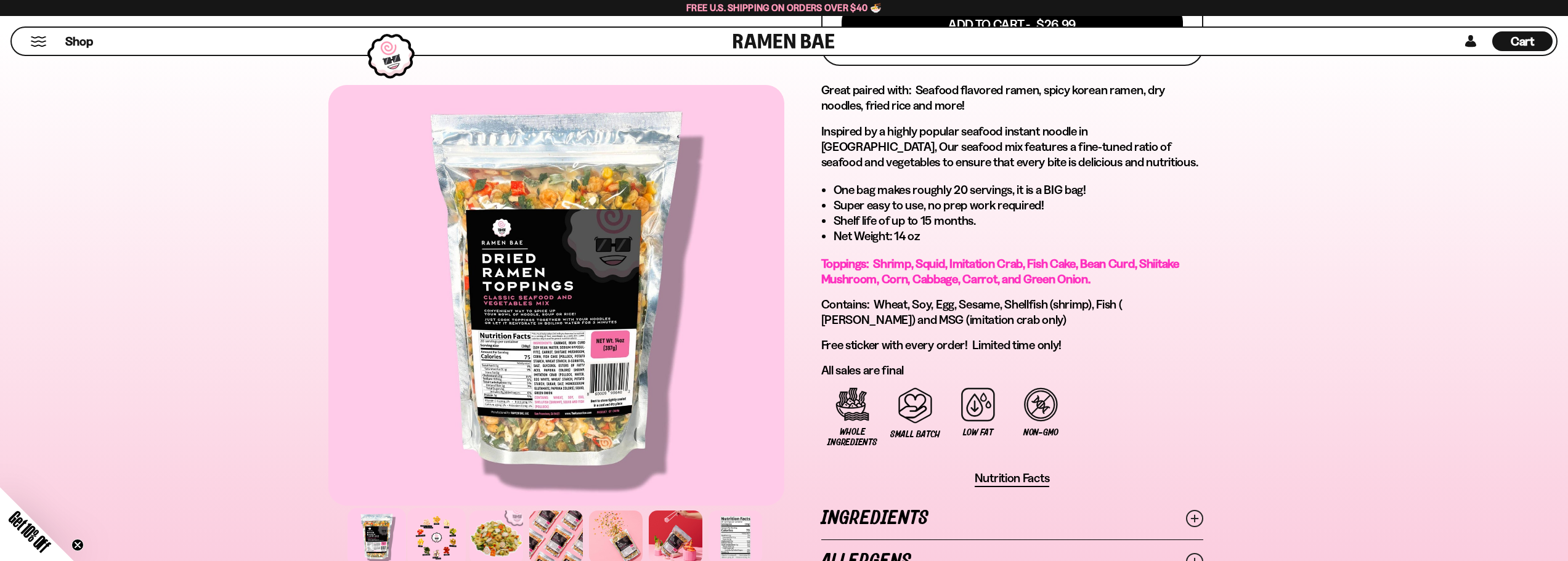
click at [436, 541] on div at bounding box center [436, 537] width 58 height 58
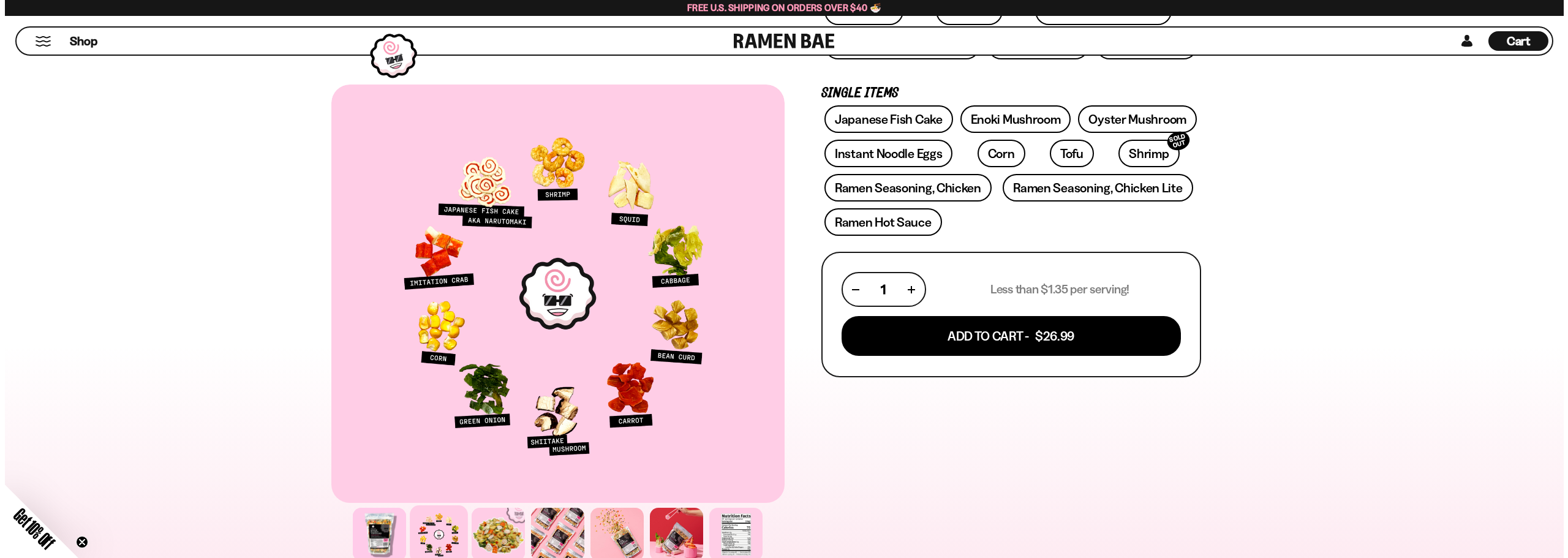
scroll to position [245, 0]
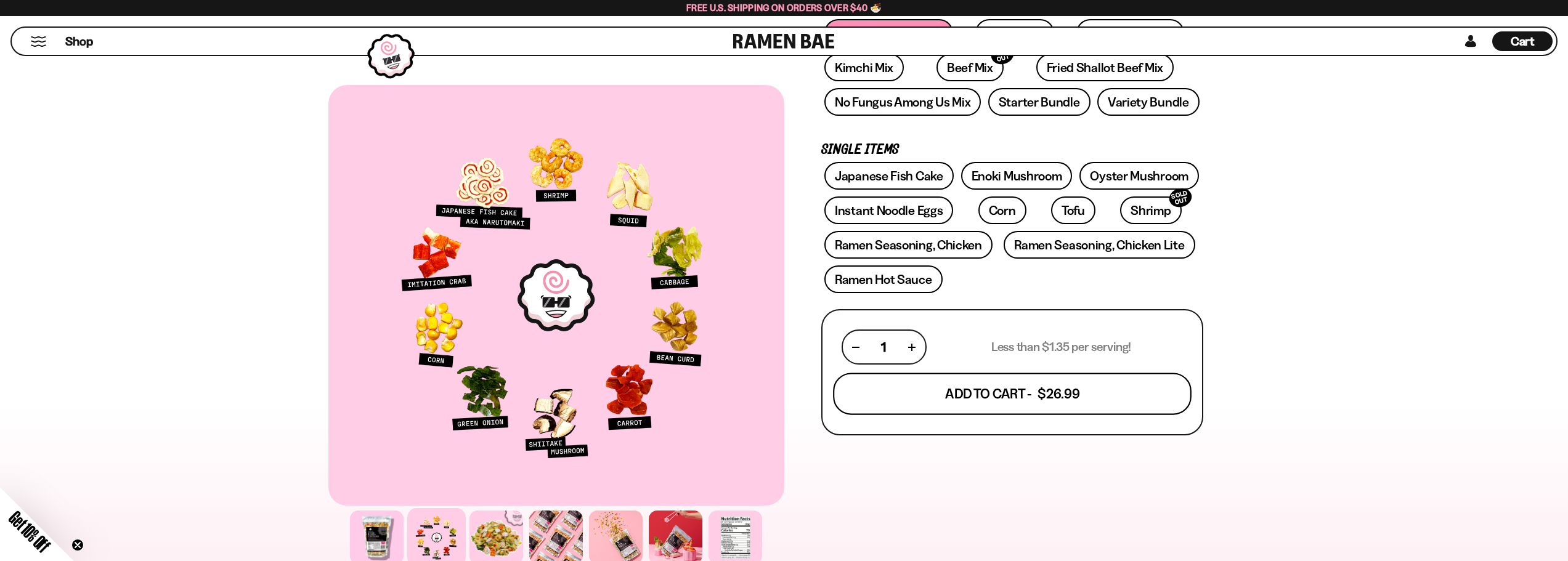
click at [968, 392] on button "Add To Cart - $26.99" at bounding box center [1012, 394] width 359 height 42
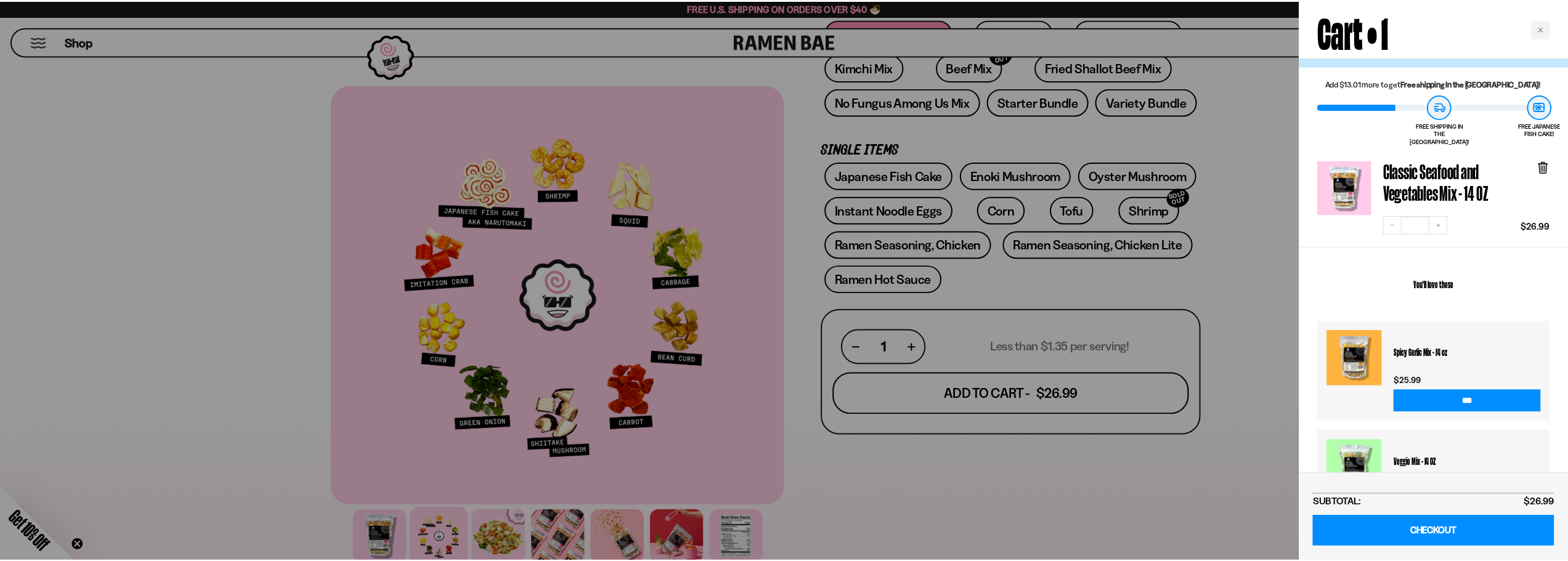
scroll to position [0, 0]
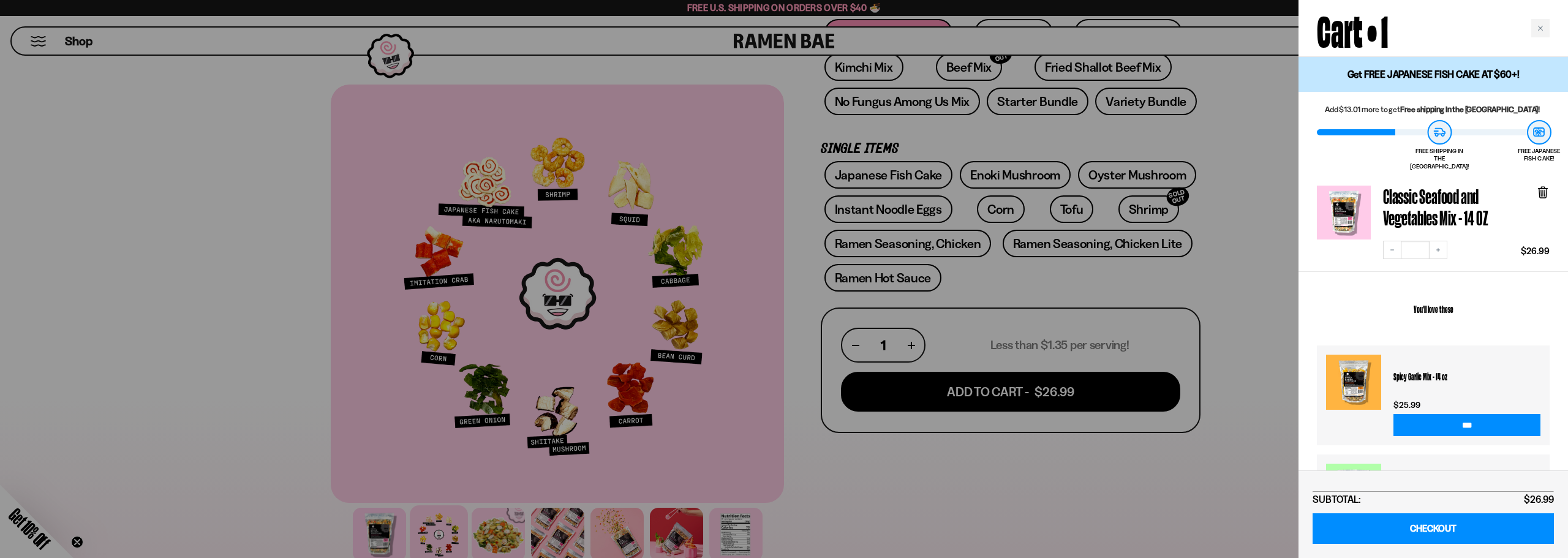
click at [1268, 212] on div at bounding box center [784, 279] width 1568 height 558
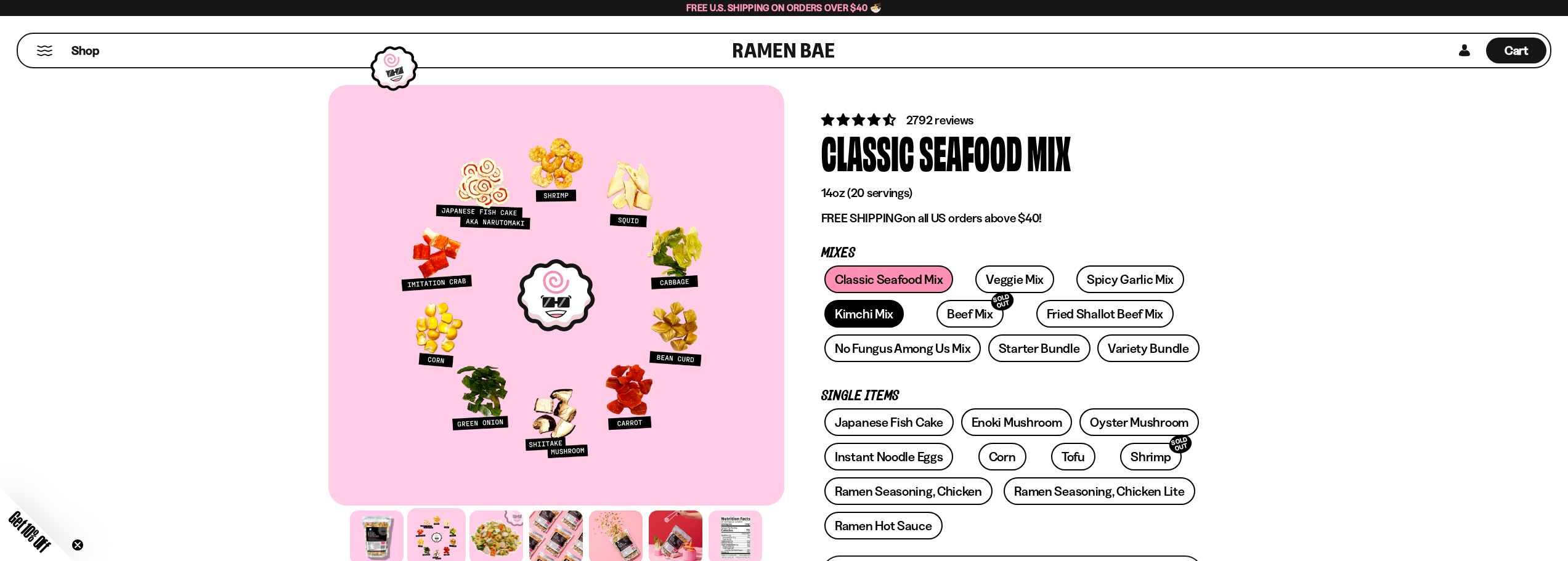
click at [860, 313] on link "Kimchi Mix" at bounding box center [864, 313] width 80 height 28
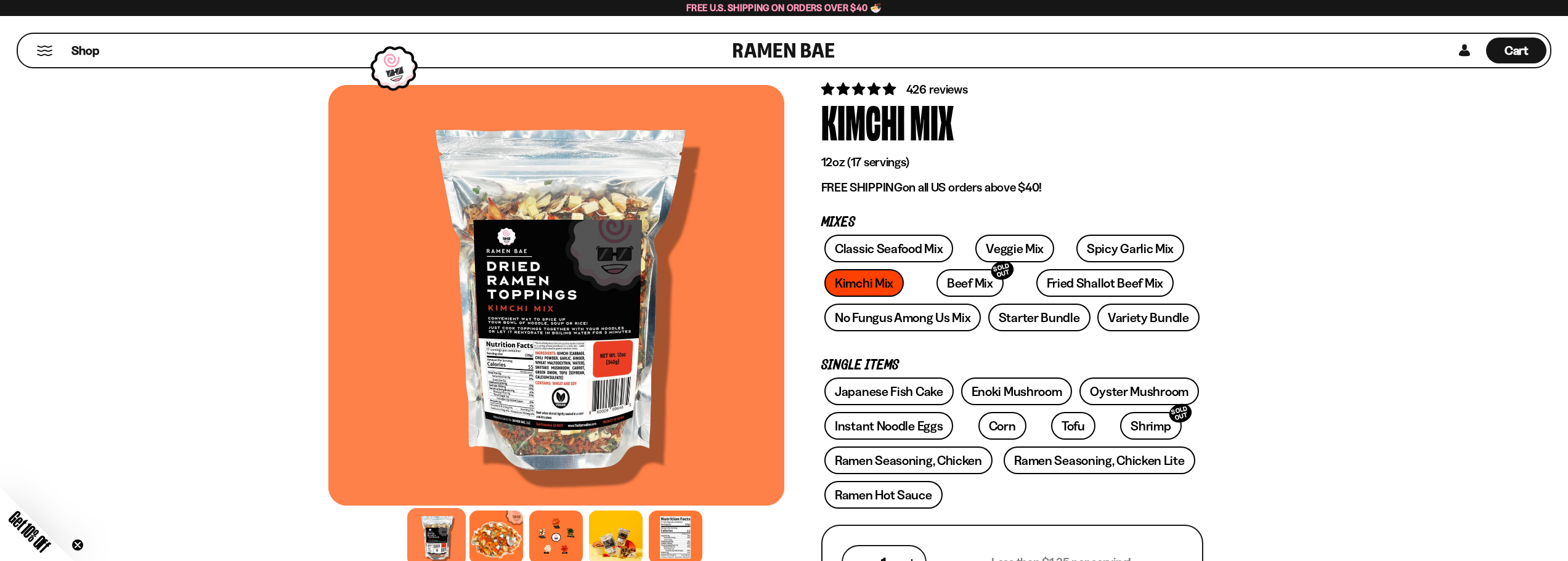
scroll to position [61, 0]
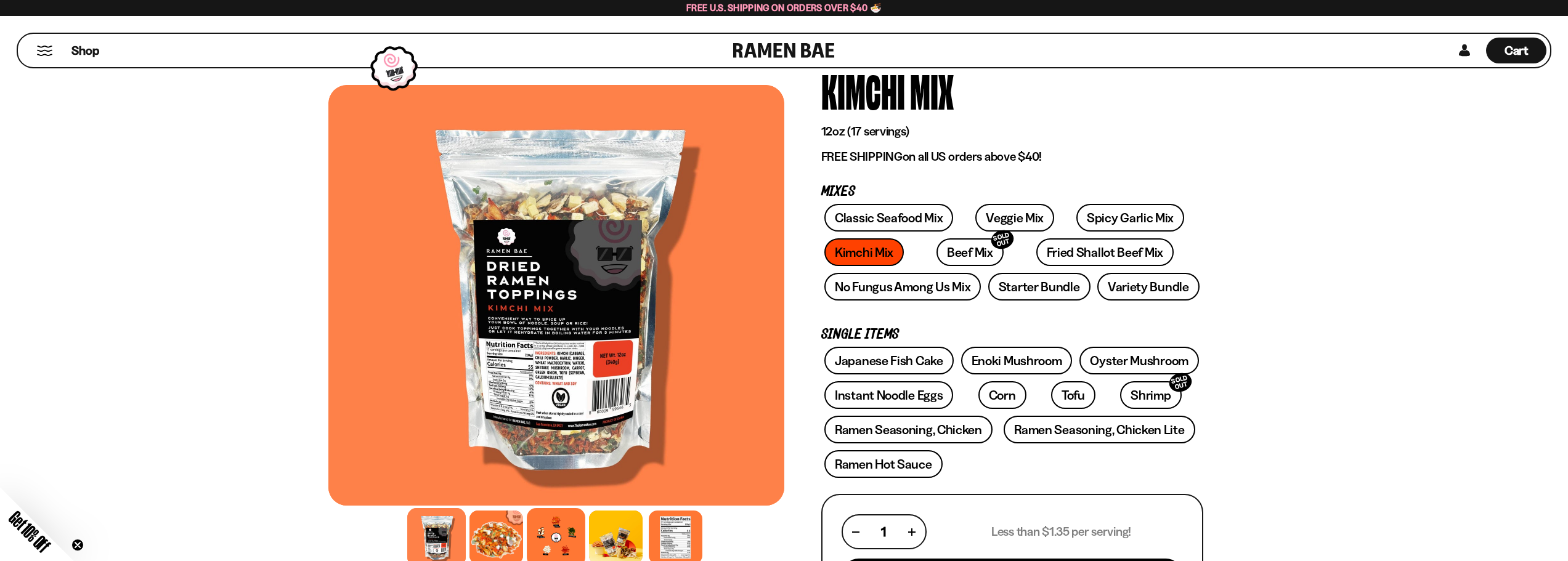
click at [570, 548] on div at bounding box center [556, 537] width 58 height 58
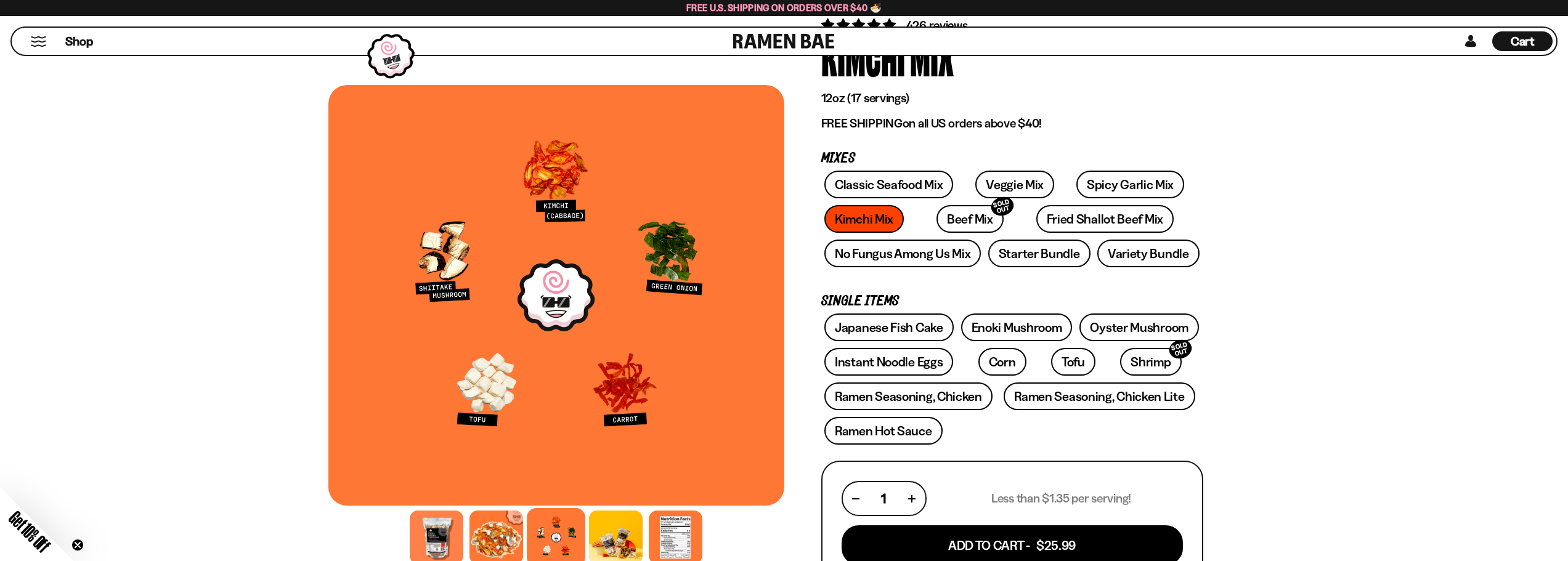
scroll to position [123, 0]
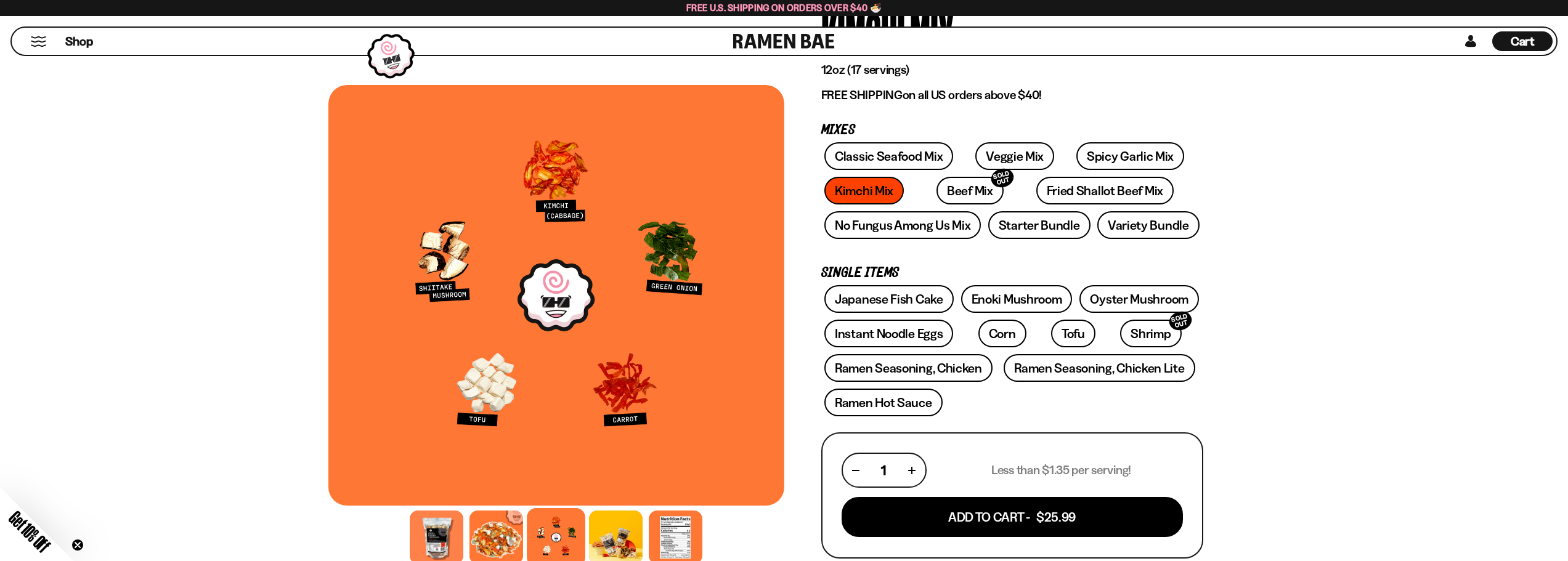
click at [1005, 152] on link "Veggie Mix" at bounding box center [1014, 156] width 79 height 28
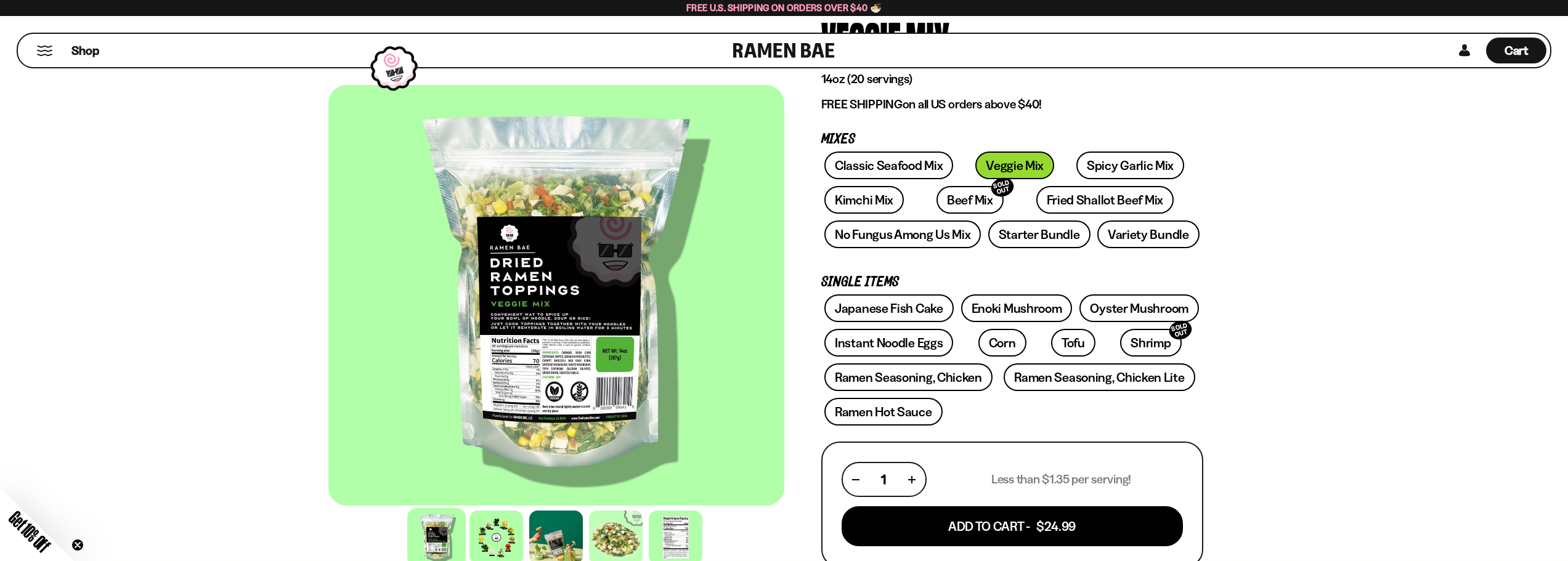
scroll to position [123, 0]
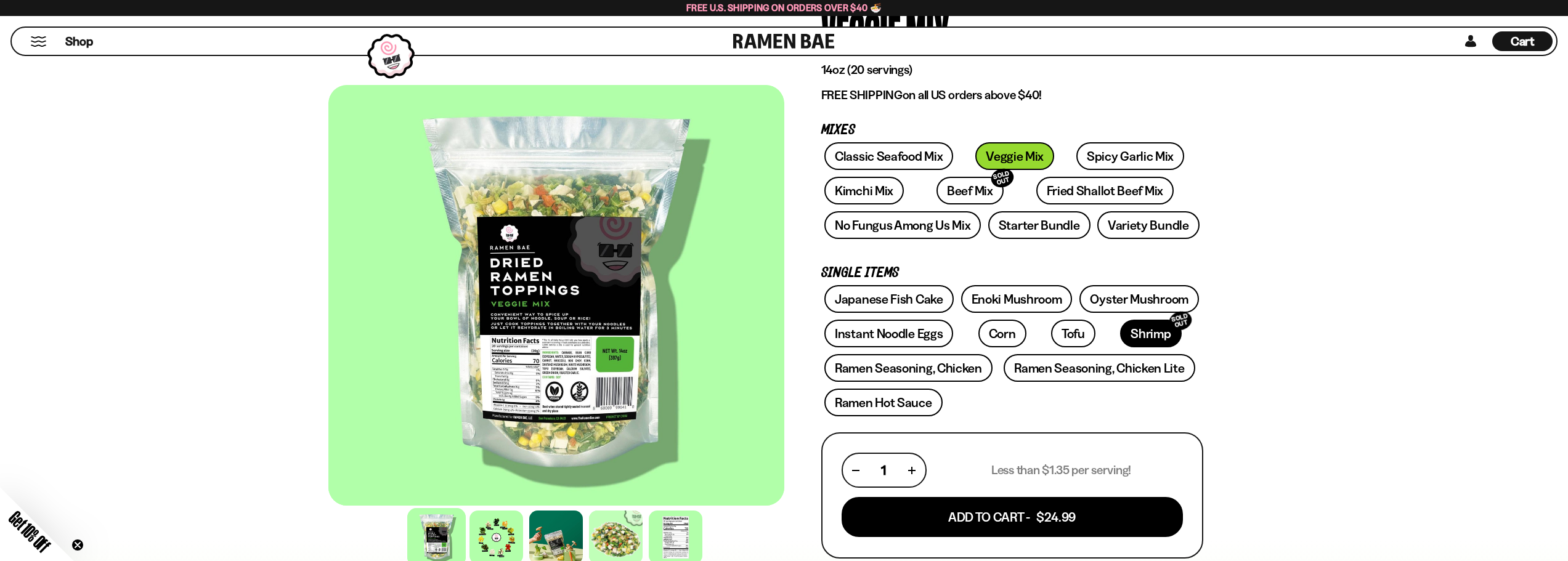
click at [1120, 339] on link "Shrimp SOLD OUT" at bounding box center [1151, 333] width 61 height 28
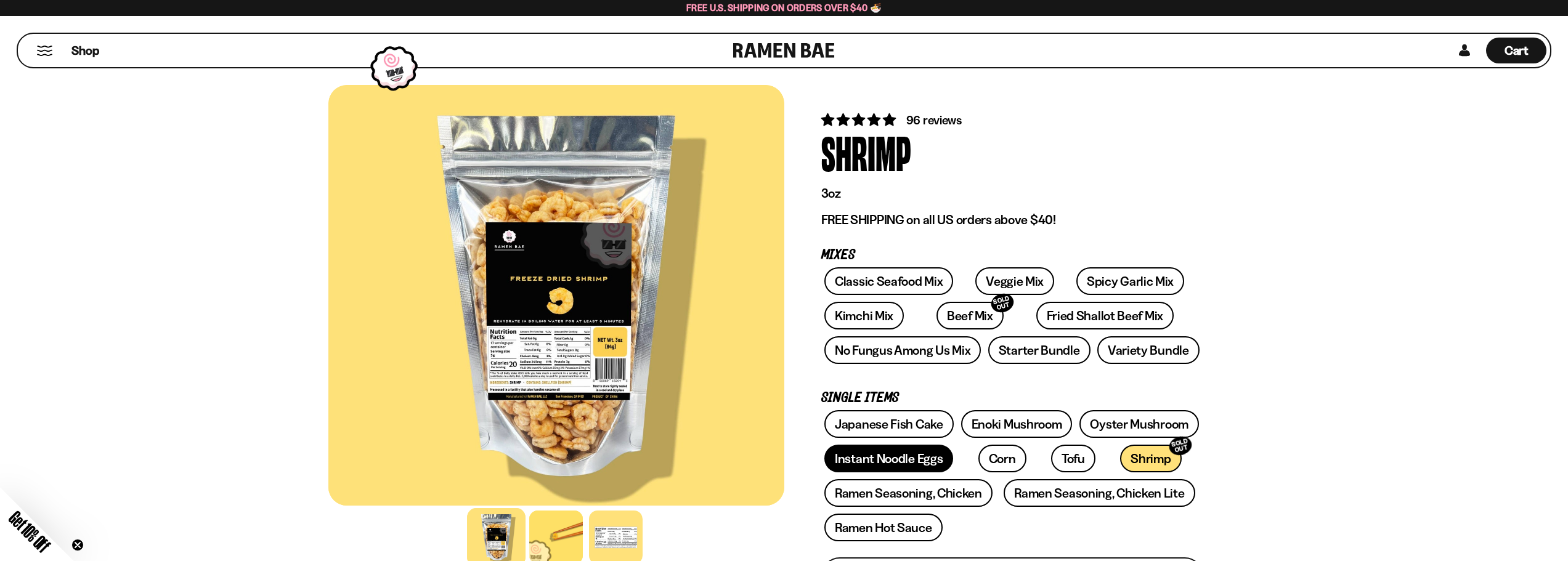
click at [915, 464] on link "Instant Noodle Eggs" at bounding box center [889, 458] width 129 height 28
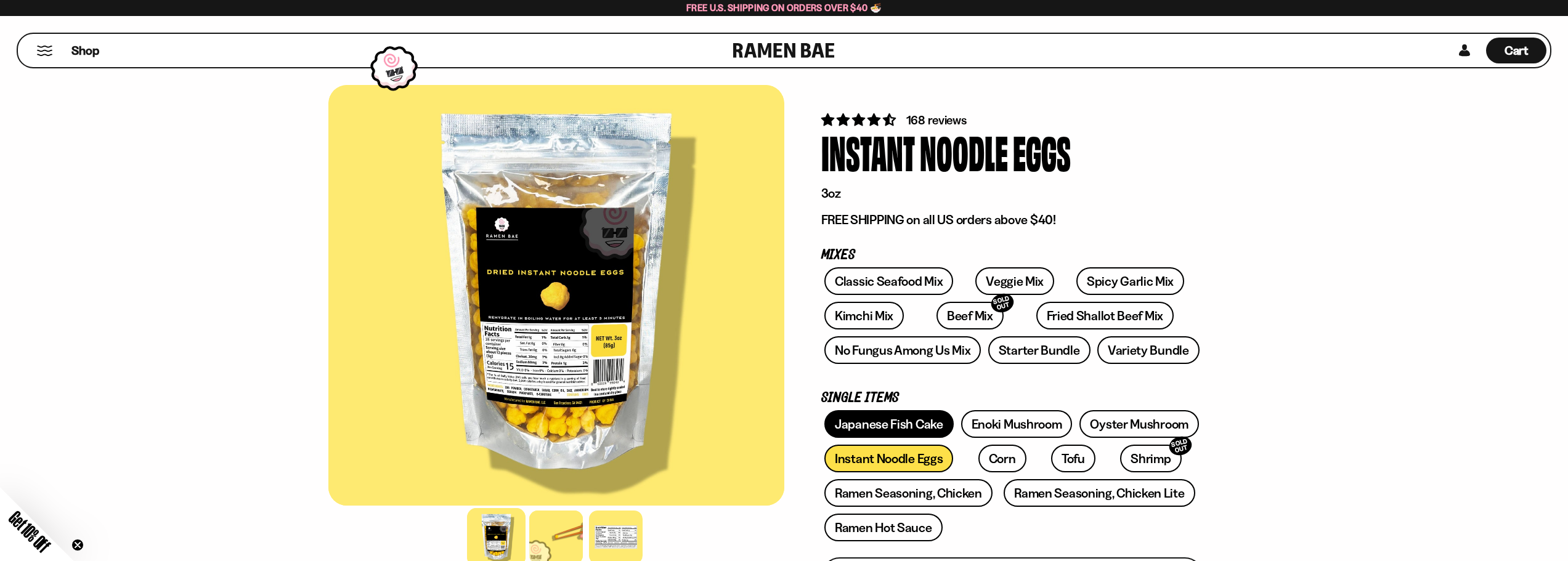
click at [932, 428] on link "Japanese Fish Cake" at bounding box center [889, 424] width 130 height 28
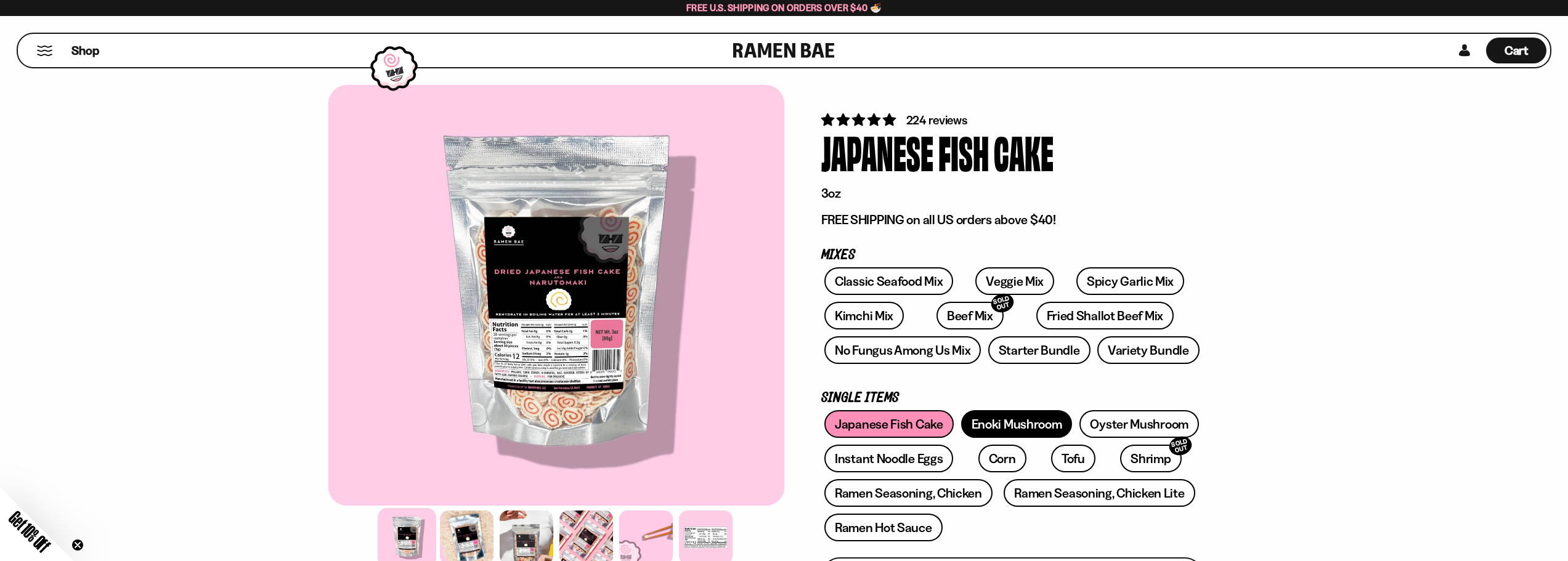
click at [1004, 425] on link "Enoki Mushroom" at bounding box center [1016, 424] width 111 height 28
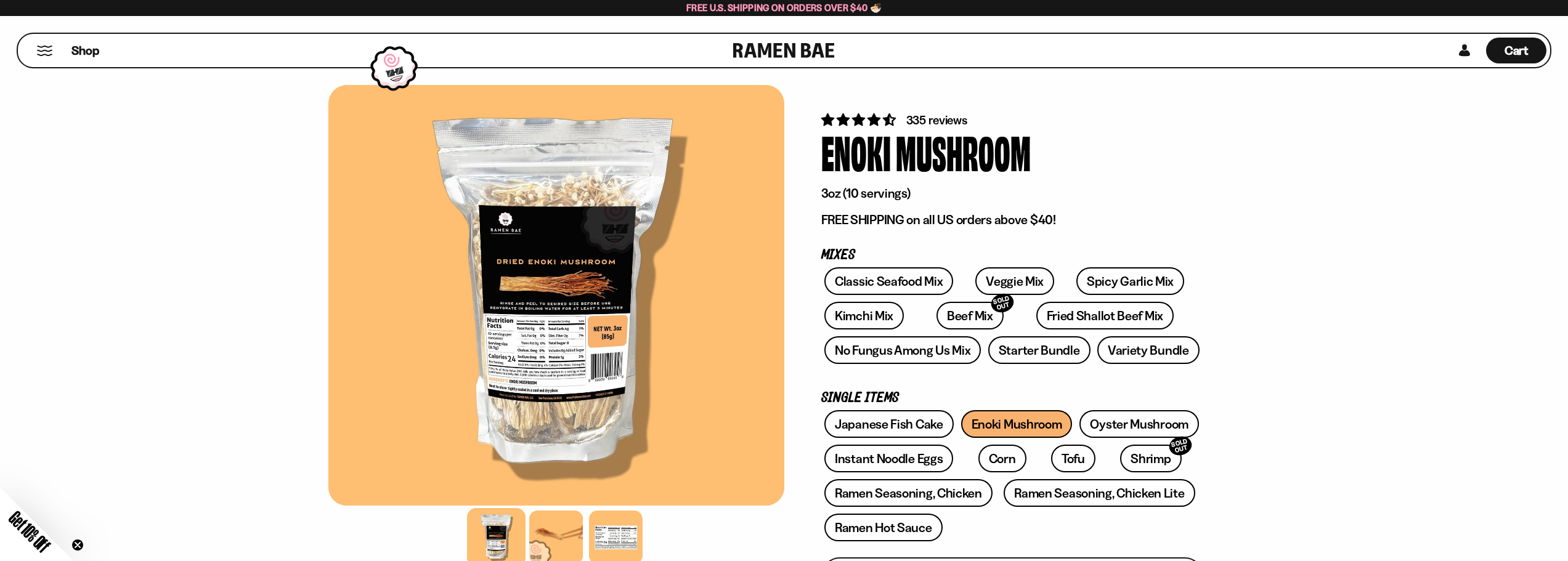
click at [788, 44] on link at bounding box center [784, 50] width 102 height 33
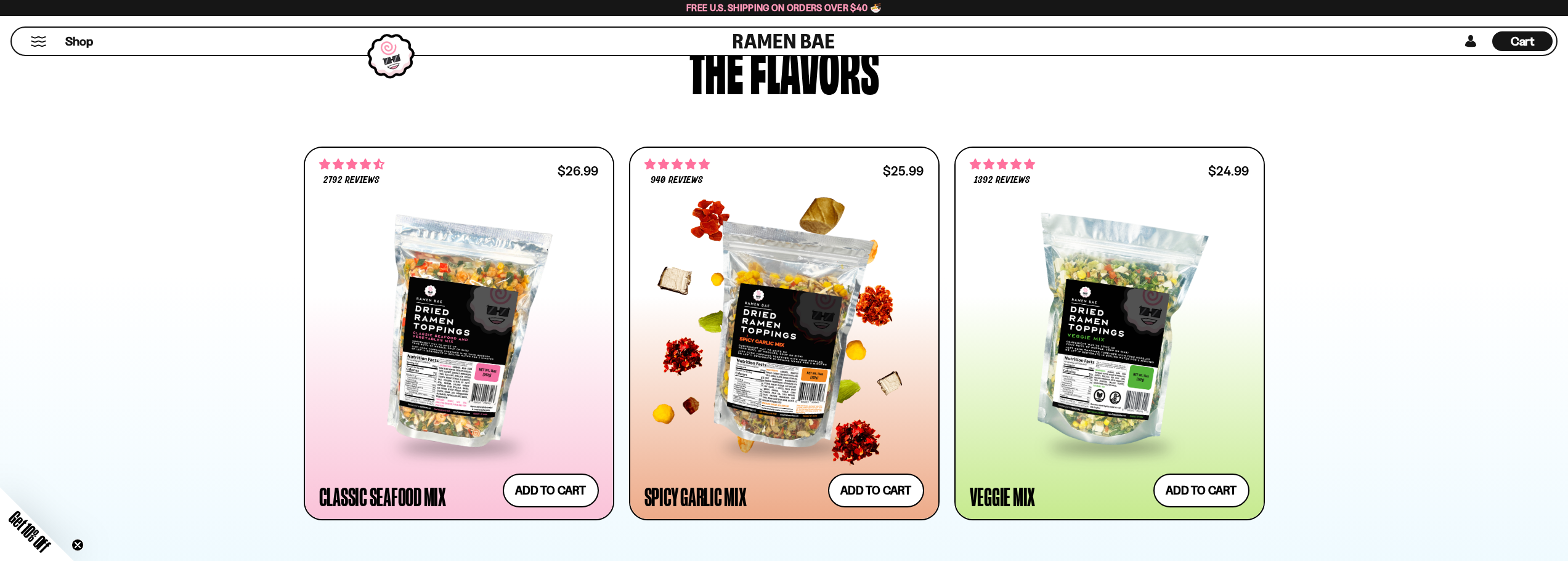
scroll to position [483, 0]
